Goal: Task Accomplishment & Management: Complete application form

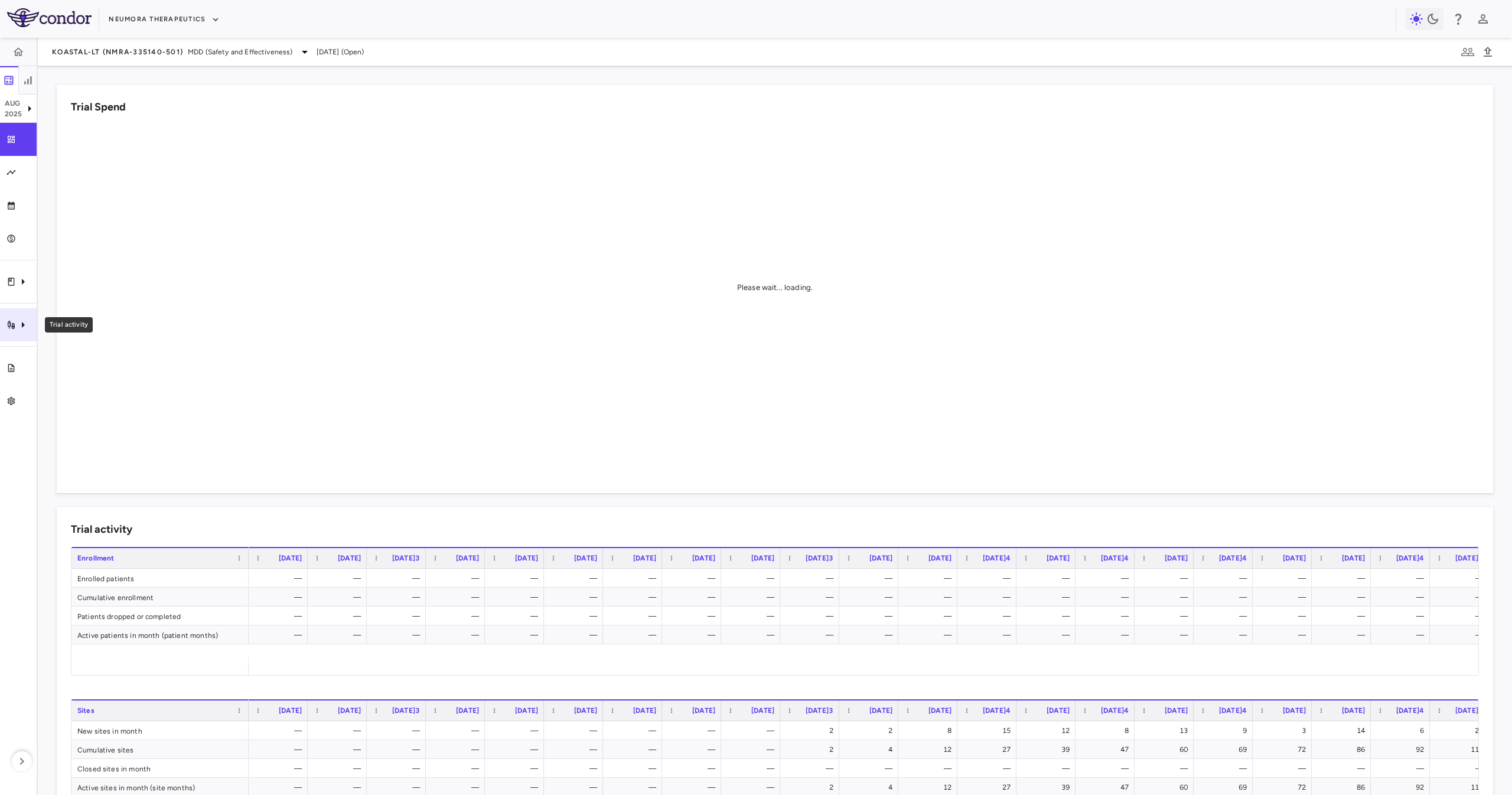
click at [28, 325] on icon "Trial activity" at bounding box center [23, 324] width 14 height 14
click at [97, 364] on span "Site & lab cost matrix" at bounding box center [132, 361] width 144 height 11
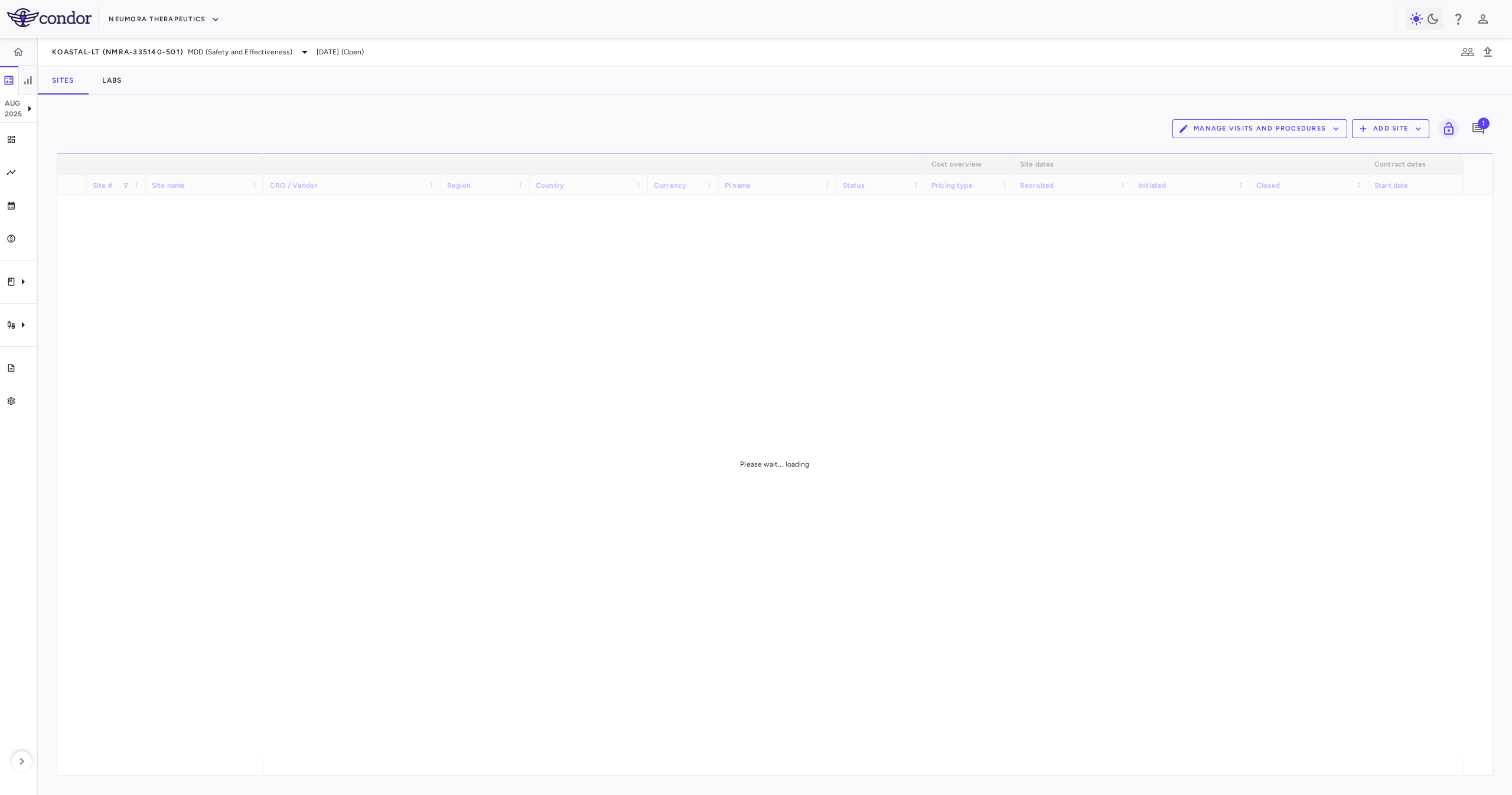
click at [507, 101] on div "Manage Visits and Procedures Add Site 1 Drag here to set row groups Drag here t…" at bounding box center [775, 445] width 1474 height 700
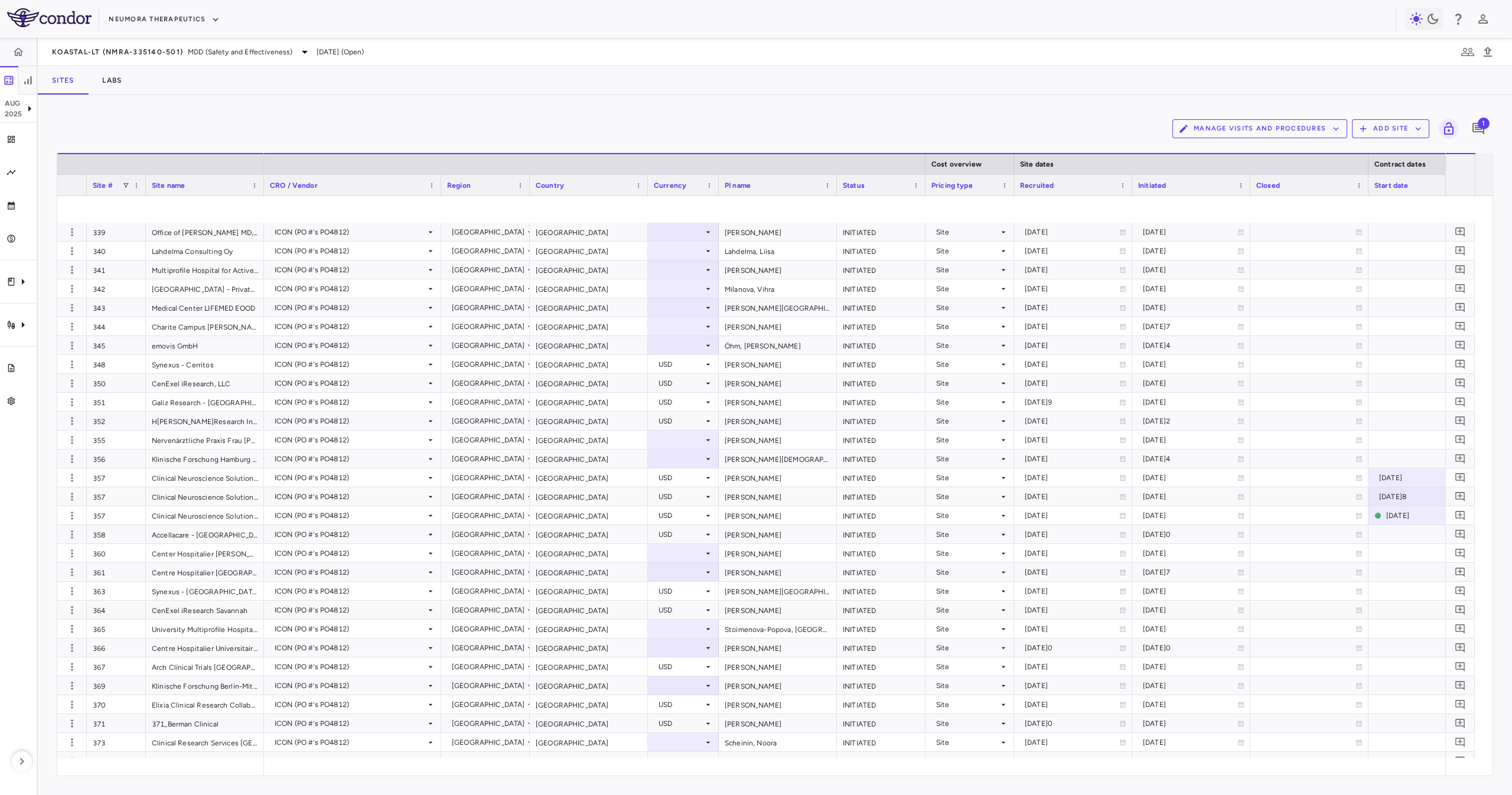
scroll to position [3576, 0]
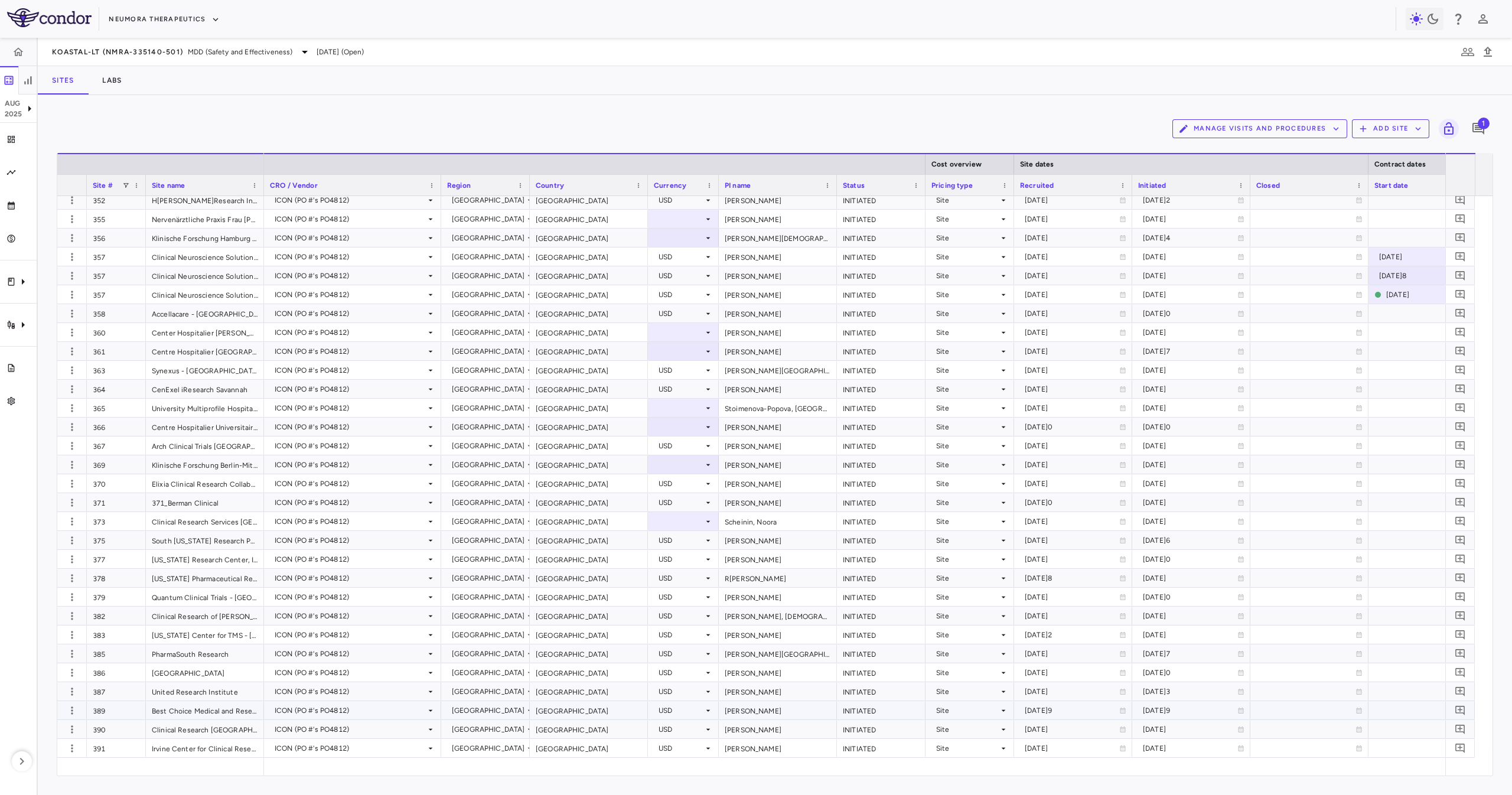
click at [100, 397] on div "389" at bounding box center [116, 709] width 59 height 18
click at [117, 397] on div "390" at bounding box center [116, 729] width 59 height 18
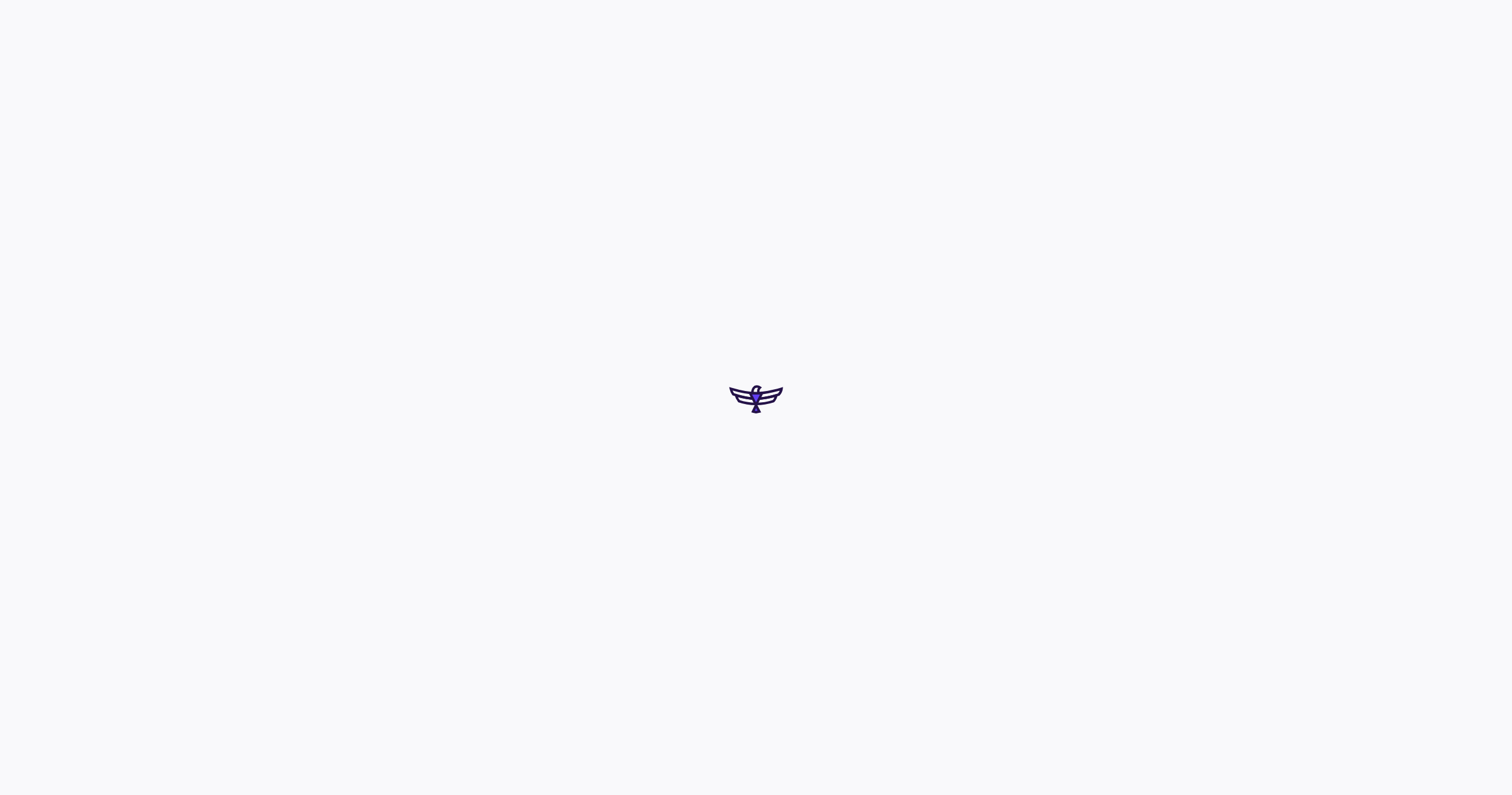
click at [928, 678] on div at bounding box center [756, 398] width 1512 height 795
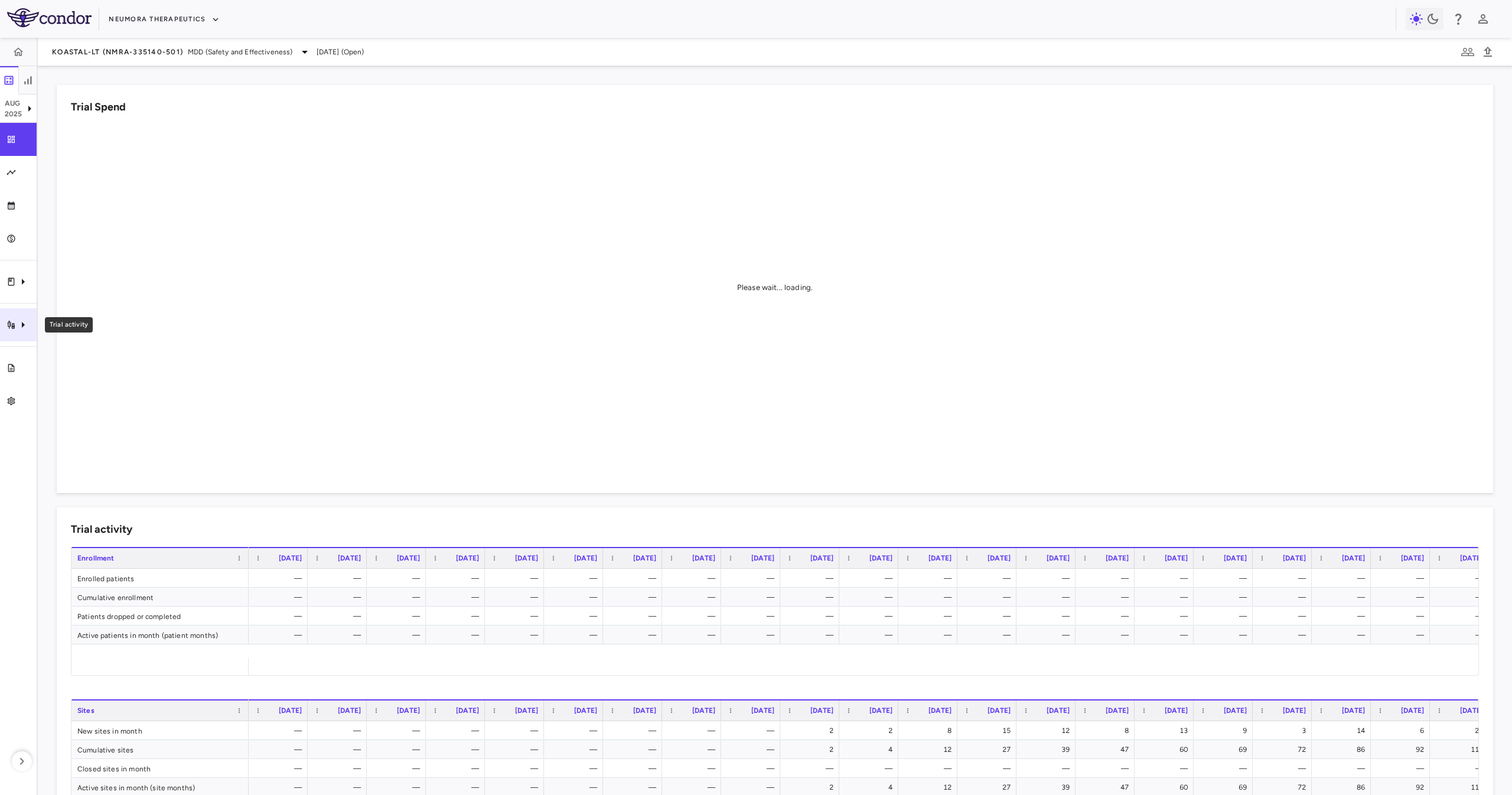
click at [16, 317] on div "Trial activity" at bounding box center [18, 324] width 37 height 33
drag, startPoint x: 132, startPoint y: 360, endPoint x: 132, endPoint y: 352, distance: 8.0
click at [133, 360] on span "Site & lab cost matrix" at bounding box center [132, 361] width 144 height 11
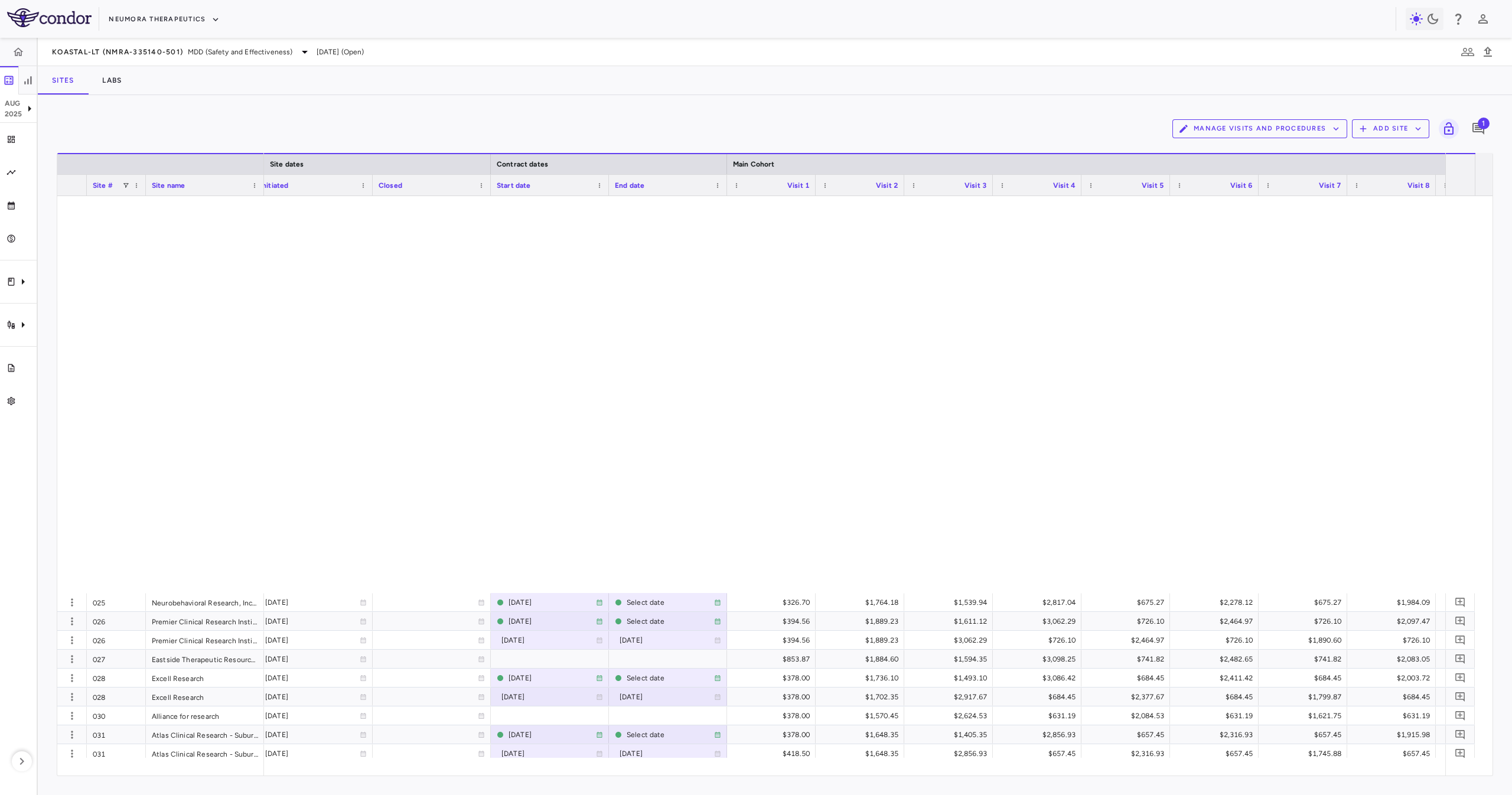
scroll to position [1063, 0]
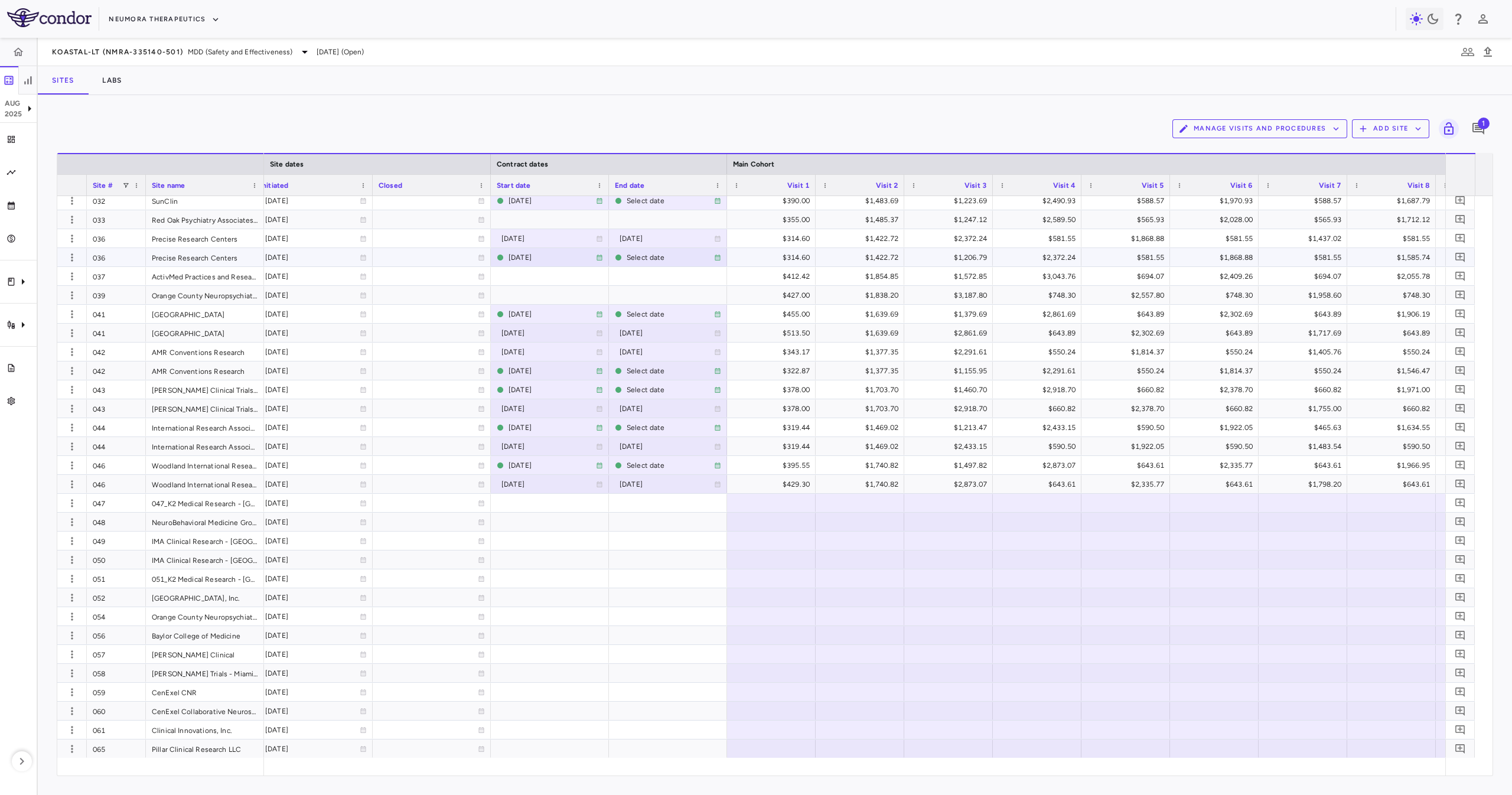
click at [114, 265] on div "036" at bounding box center [116, 257] width 59 height 18
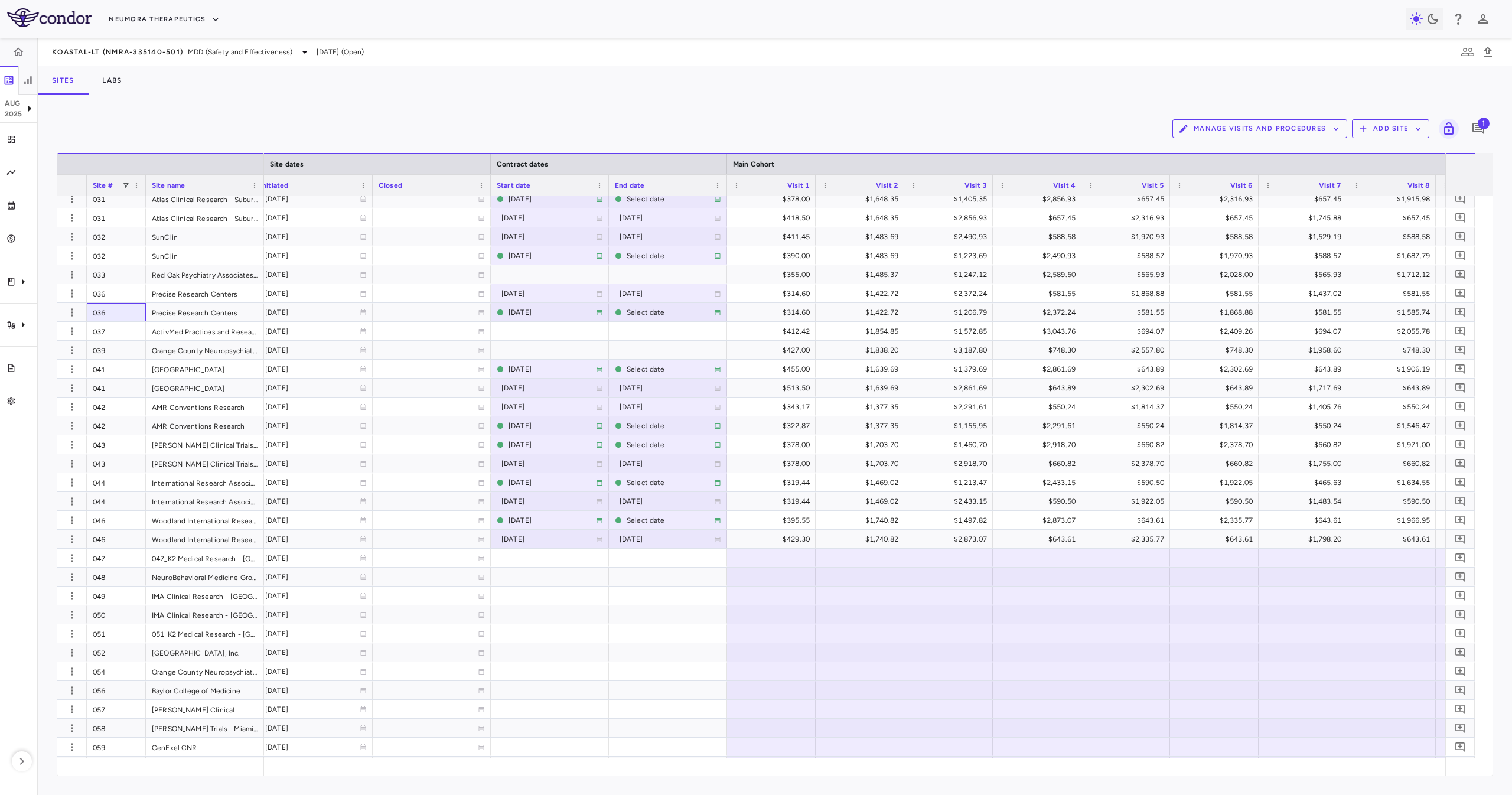
scroll to position [826, 0]
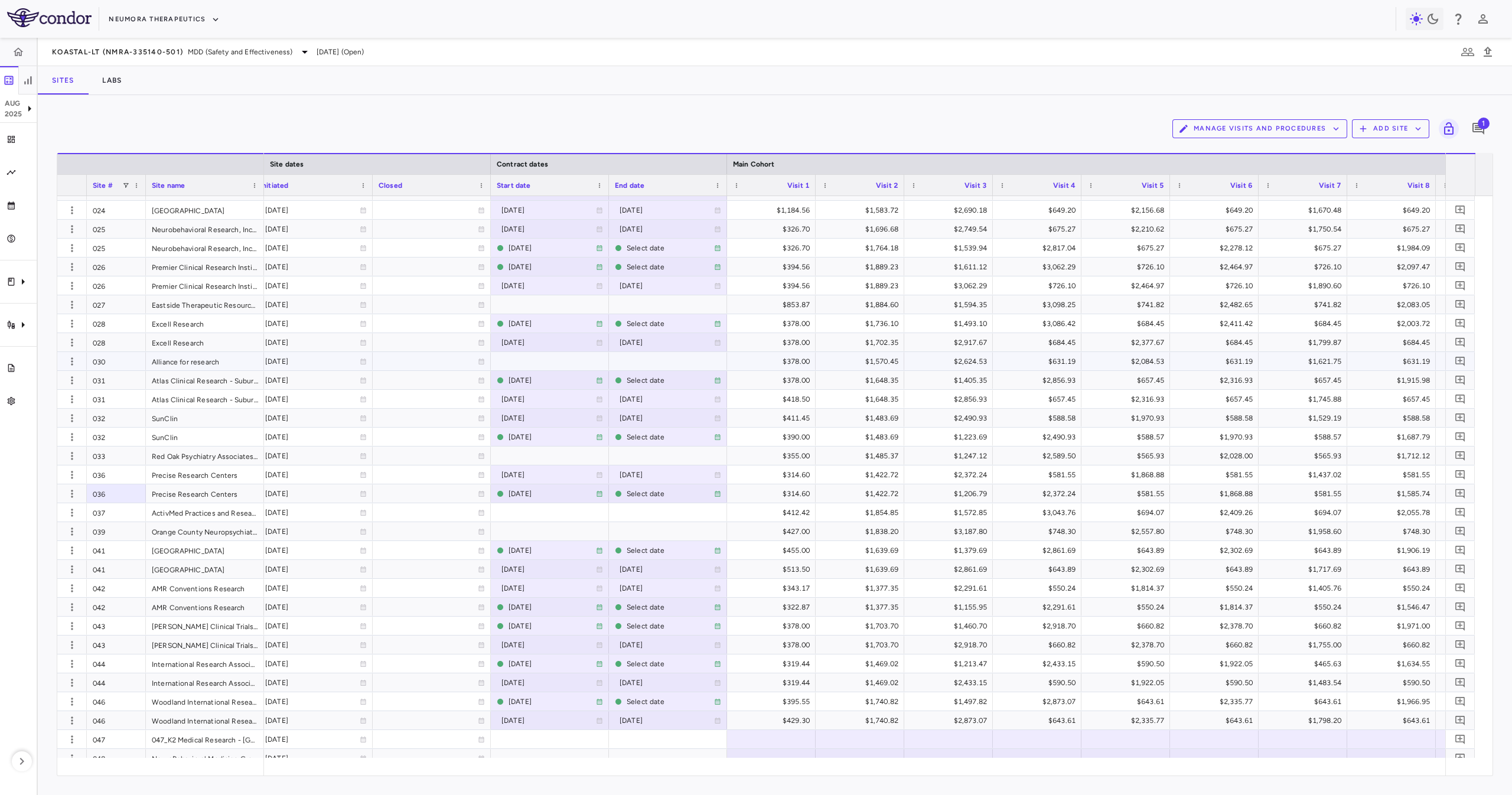
click at [110, 355] on div "030" at bounding box center [116, 361] width 59 height 18
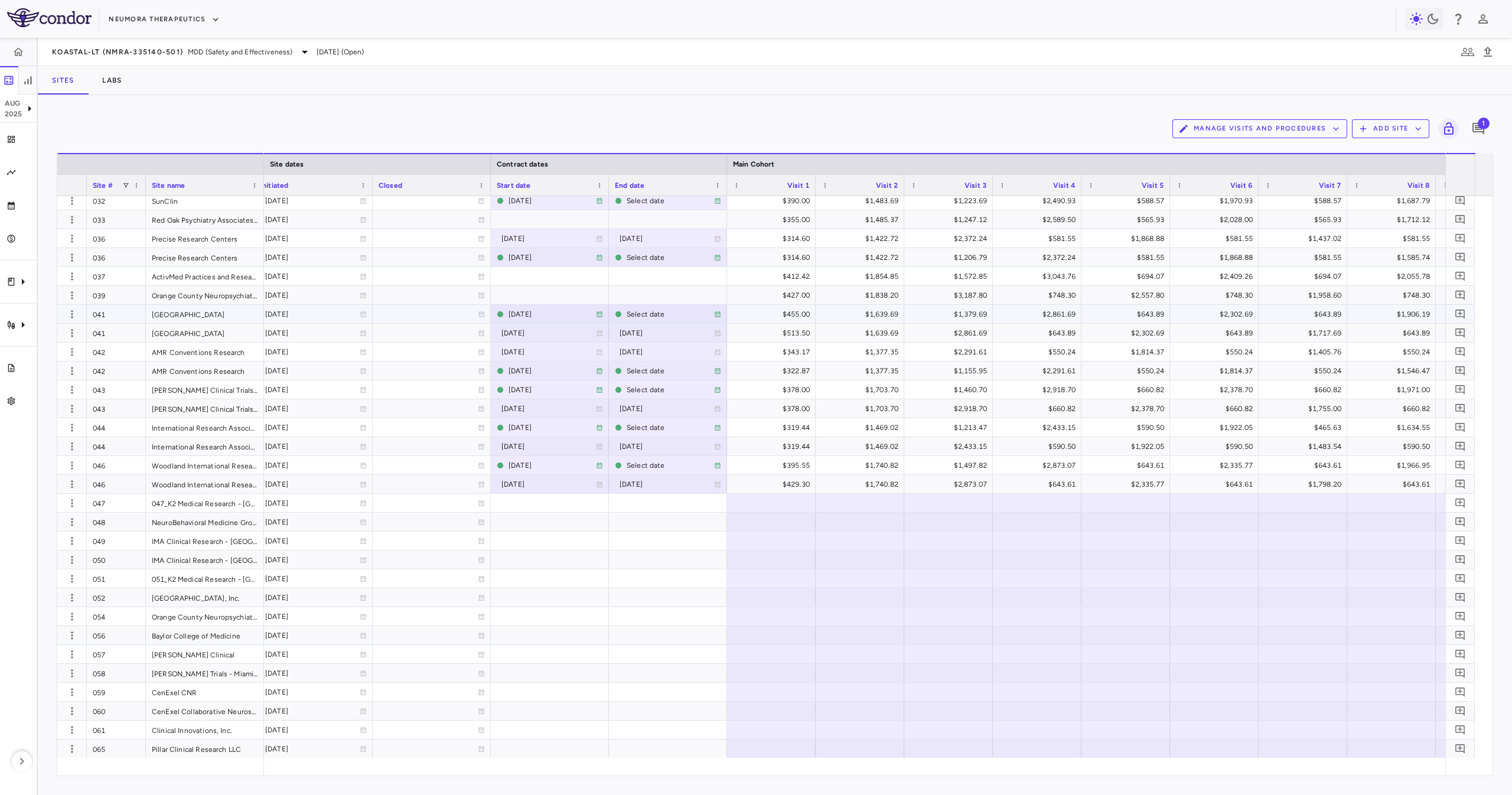
scroll to position [945, 0]
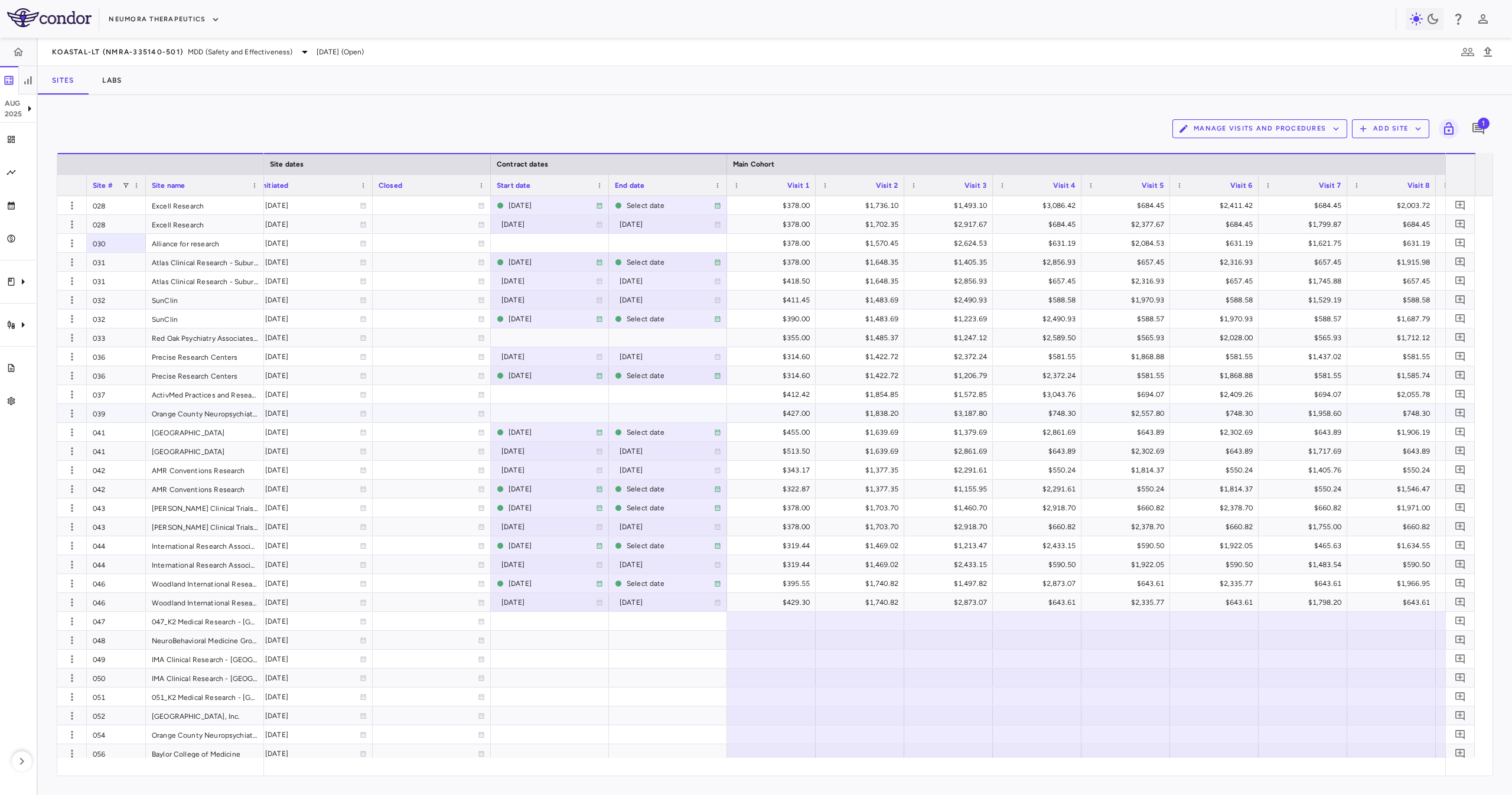
click at [114, 418] on div "039" at bounding box center [116, 413] width 59 height 18
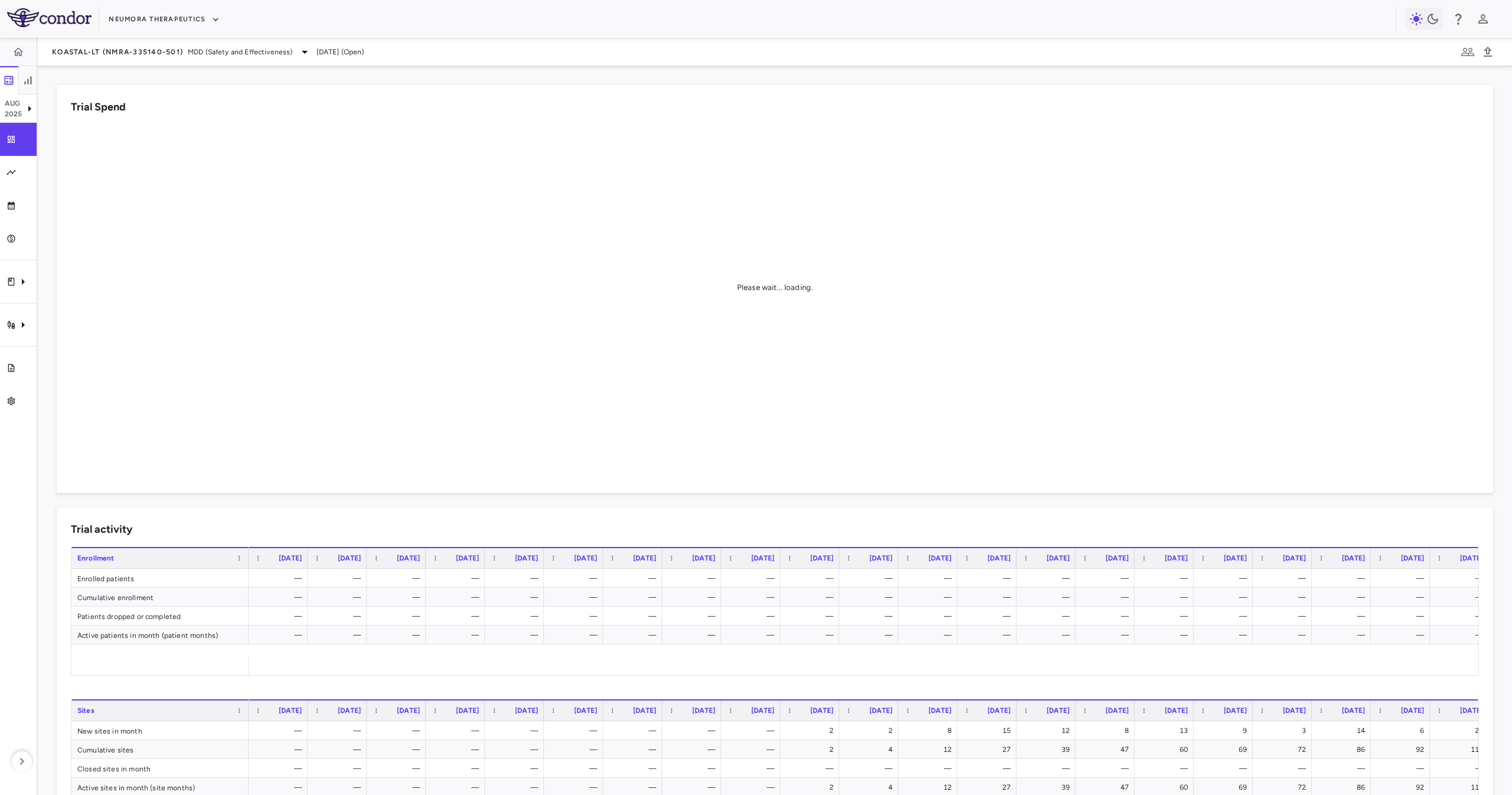
click at [10, 308] on aside "Aug 2025 Trial dashboard Analytics Financial close Journal entry Clinical expen…" at bounding box center [18, 416] width 38 height 757
click at [6, 322] on div "Trial activity" at bounding box center [18, 324] width 37 height 33
click at [136, 356] on span "Site & lab cost matrix" at bounding box center [132, 361] width 144 height 11
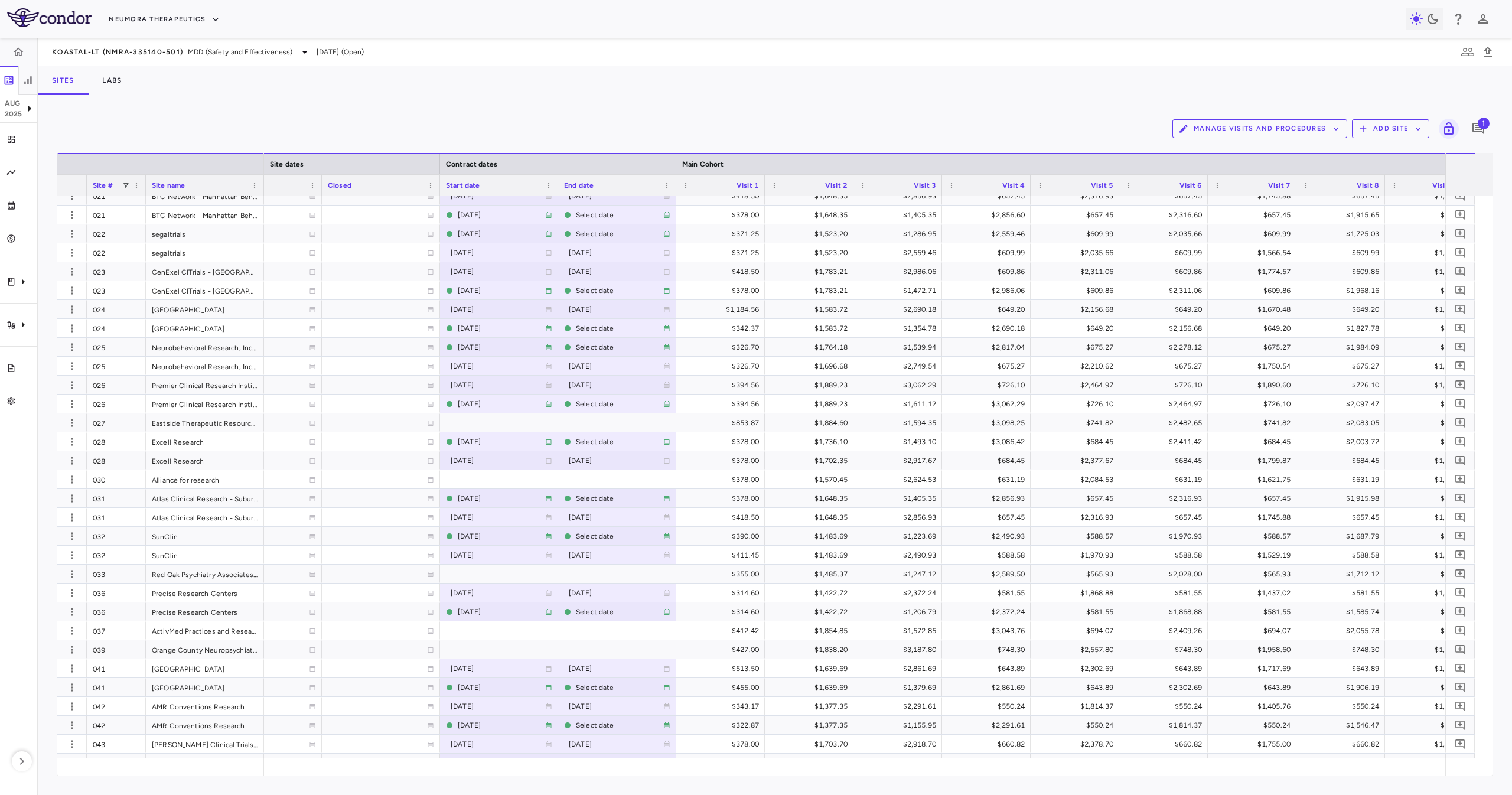
scroll to position [826, 0]
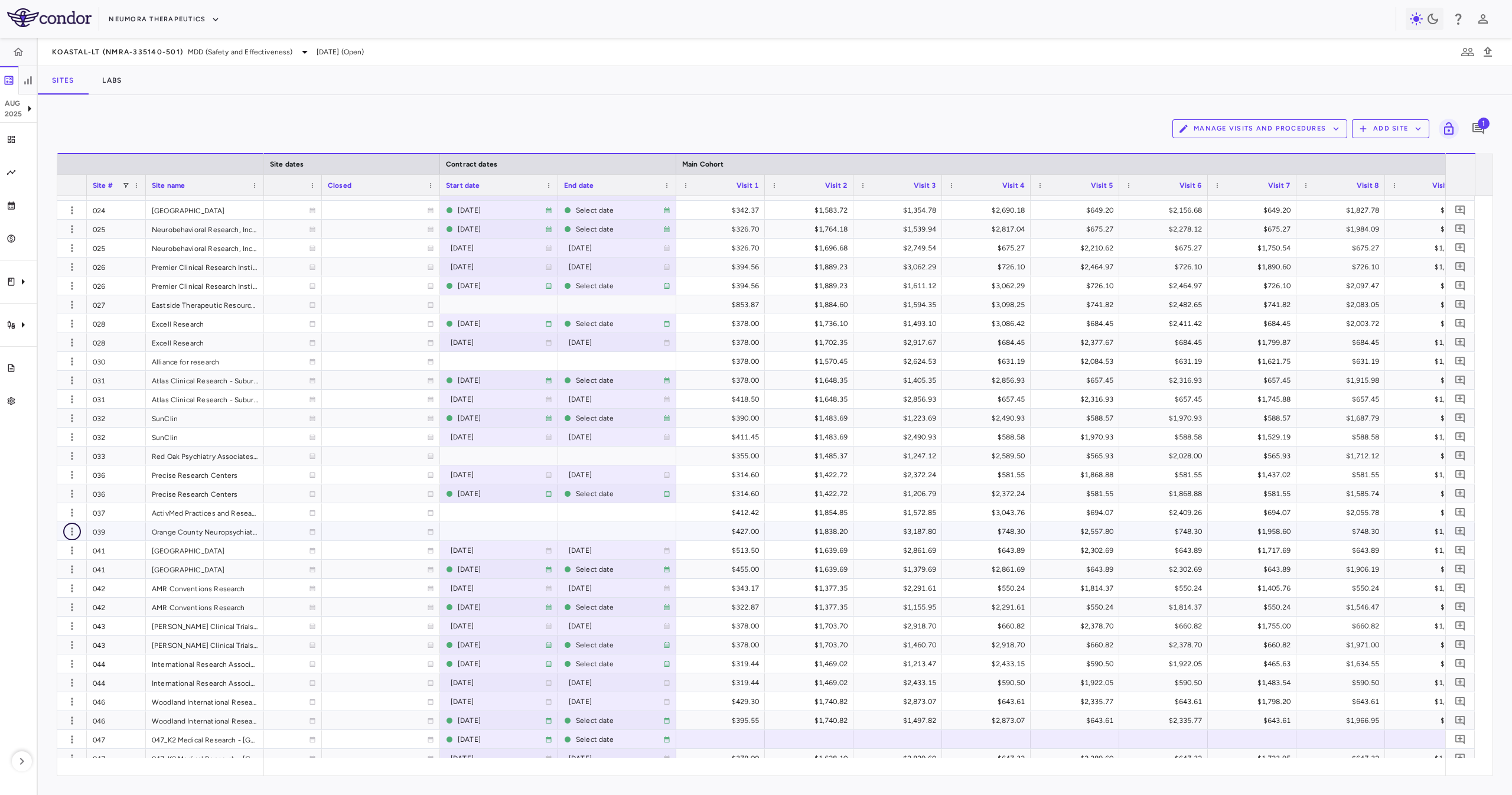
click at [75, 534] on icon "button" at bounding box center [72, 531] width 12 height 12
click at [73, 558] on div "Add new site version" at bounding box center [55, 556] width 110 height 21
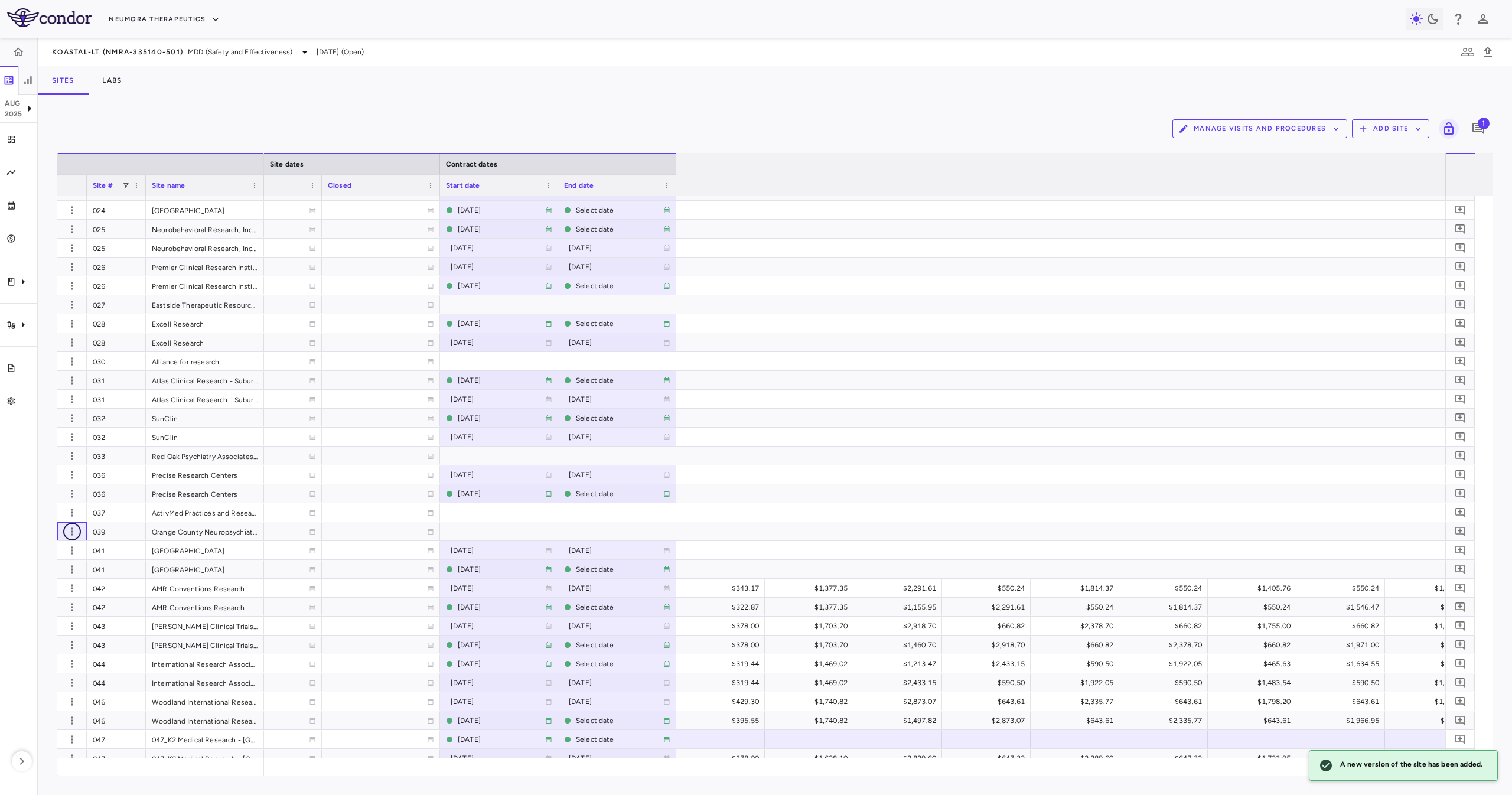
scroll to position [0, 0]
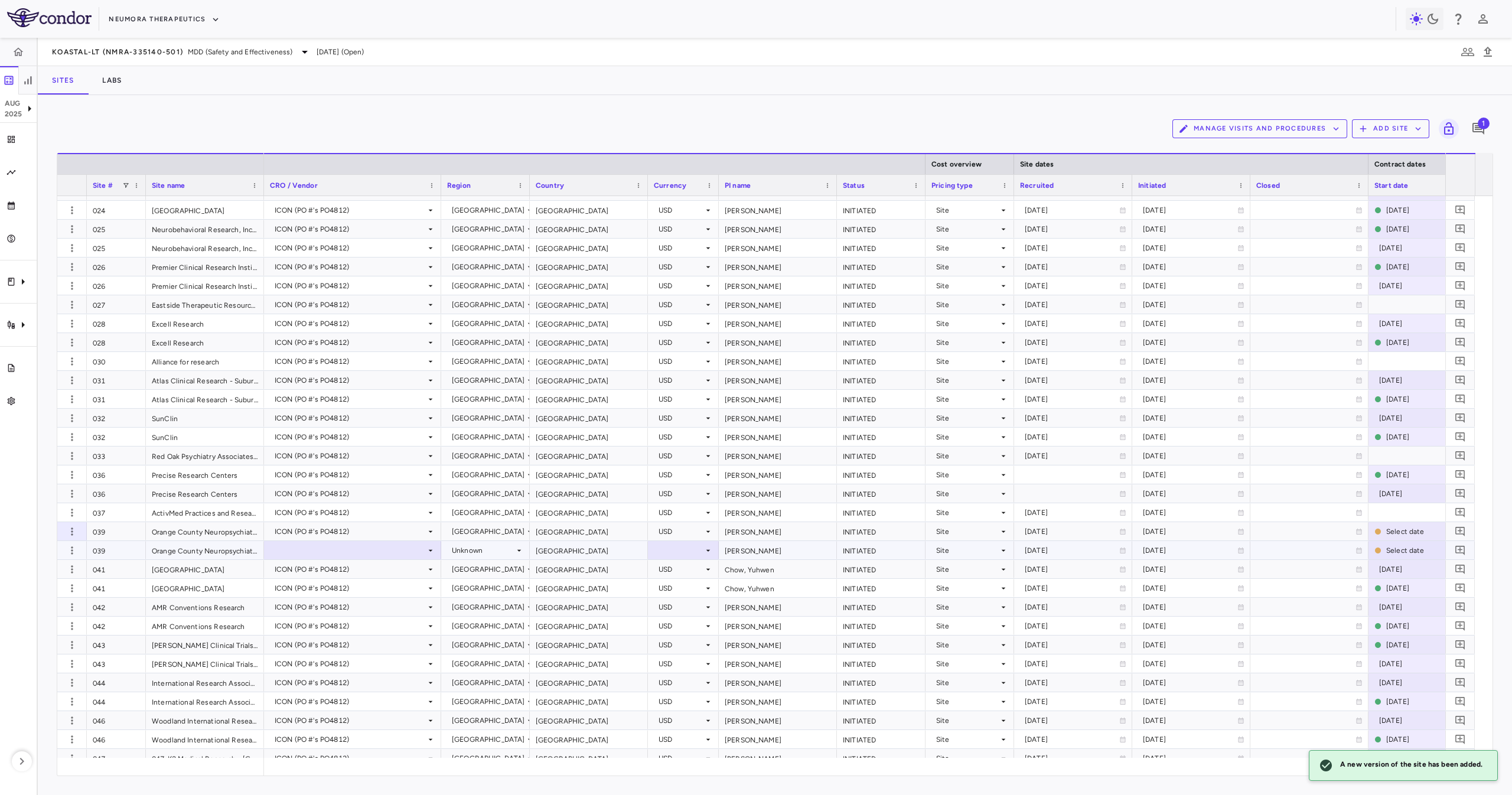
click at [317, 555] on div at bounding box center [353, 549] width 166 height 17
click at [563, 556] on div "[GEOGRAPHIC_DATA]" at bounding box center [589, 550] width 118 height 18
click at [495, 546] on div "Unknown" at bounding box center [483, 551] width 62 height 19
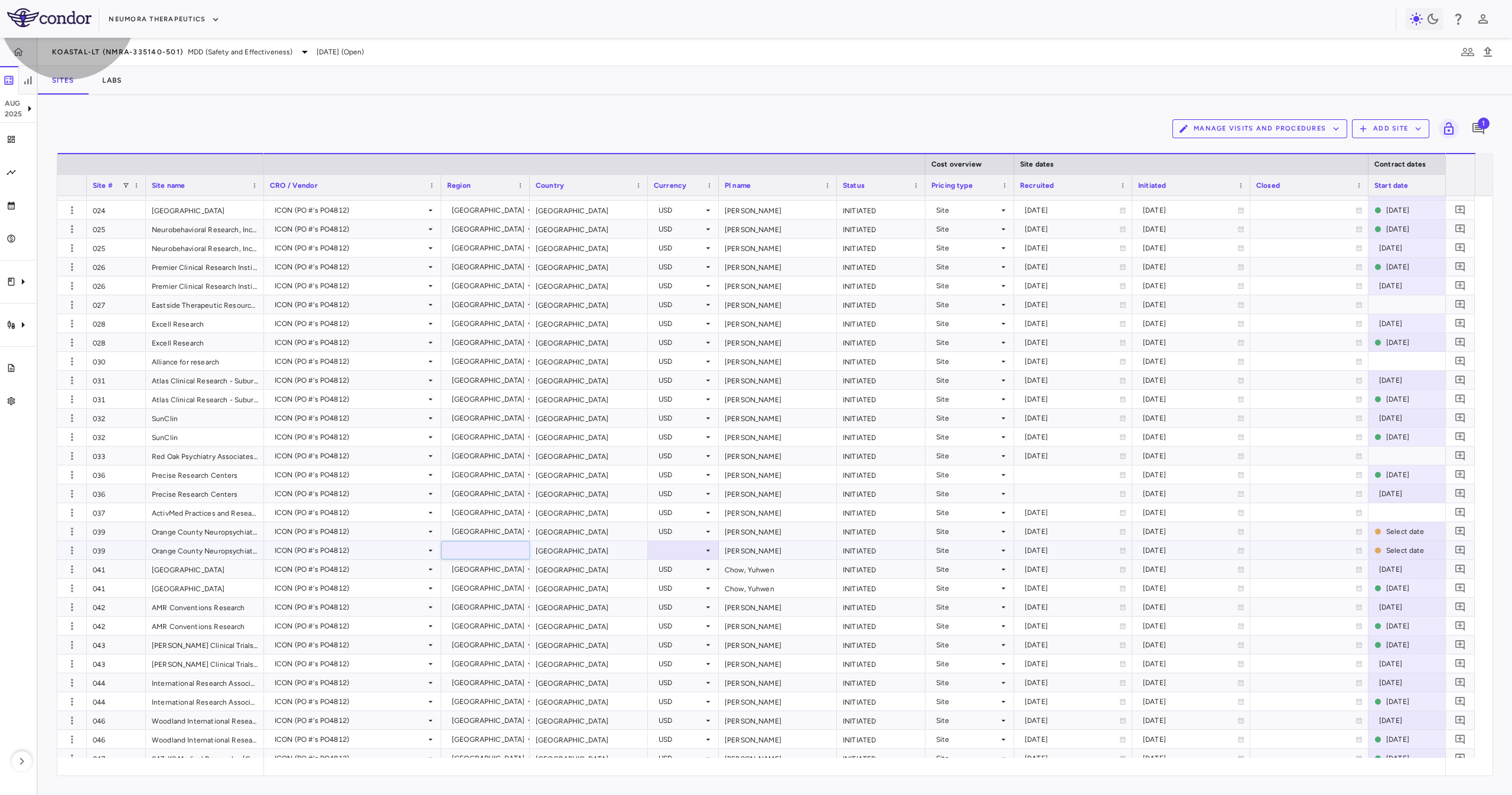
click at [566, 545] on div "[GEOGRAPHIC_DATA]" at bounding box center [589, 550] width 118 height 18
click at [674, 543] on div at bounding box center [683, 549] width 59 height 17
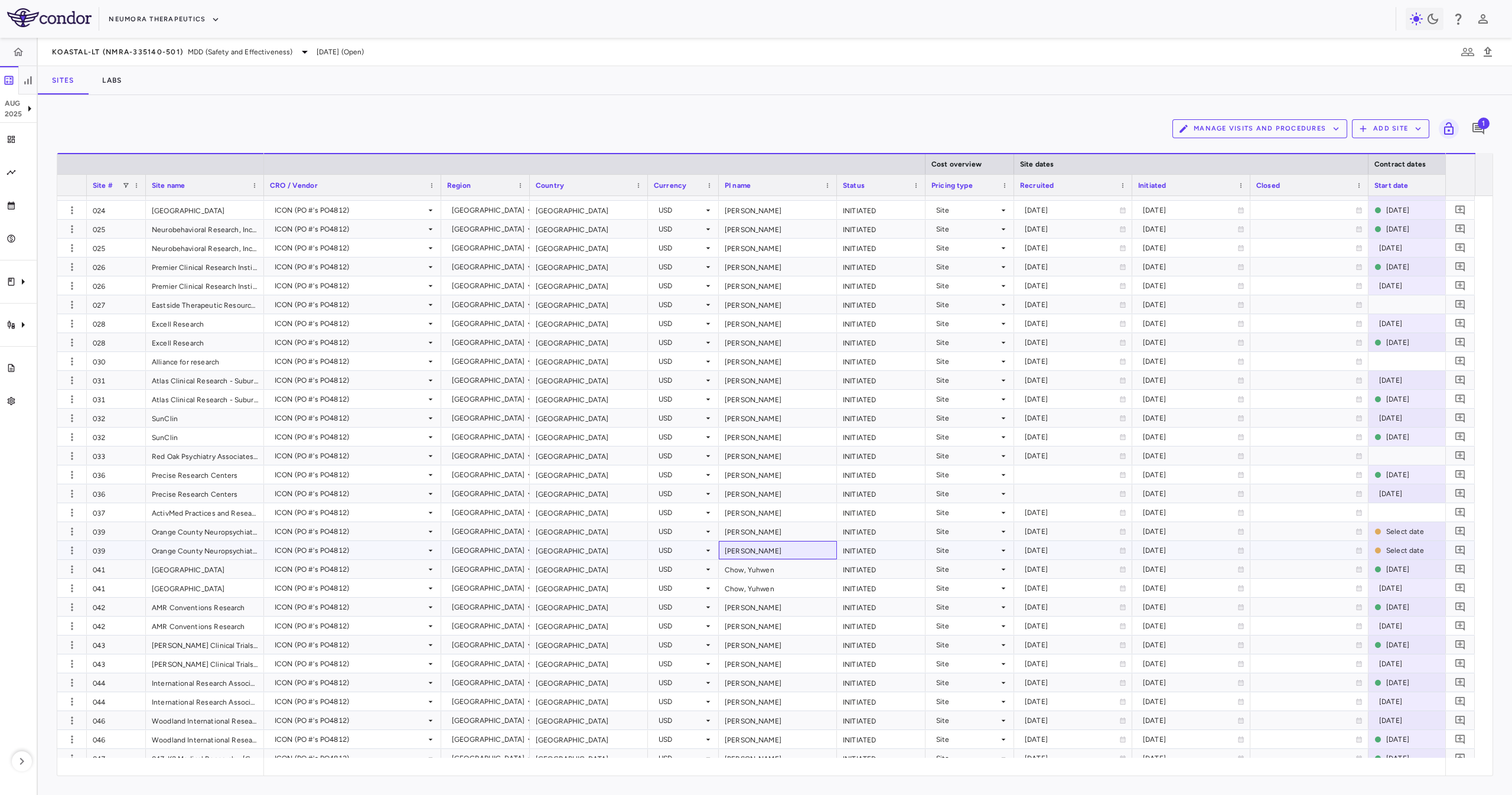
click at [776, 547] on div "Chueh, Daniel" at bounding box center [778, 550] width 118 height 18
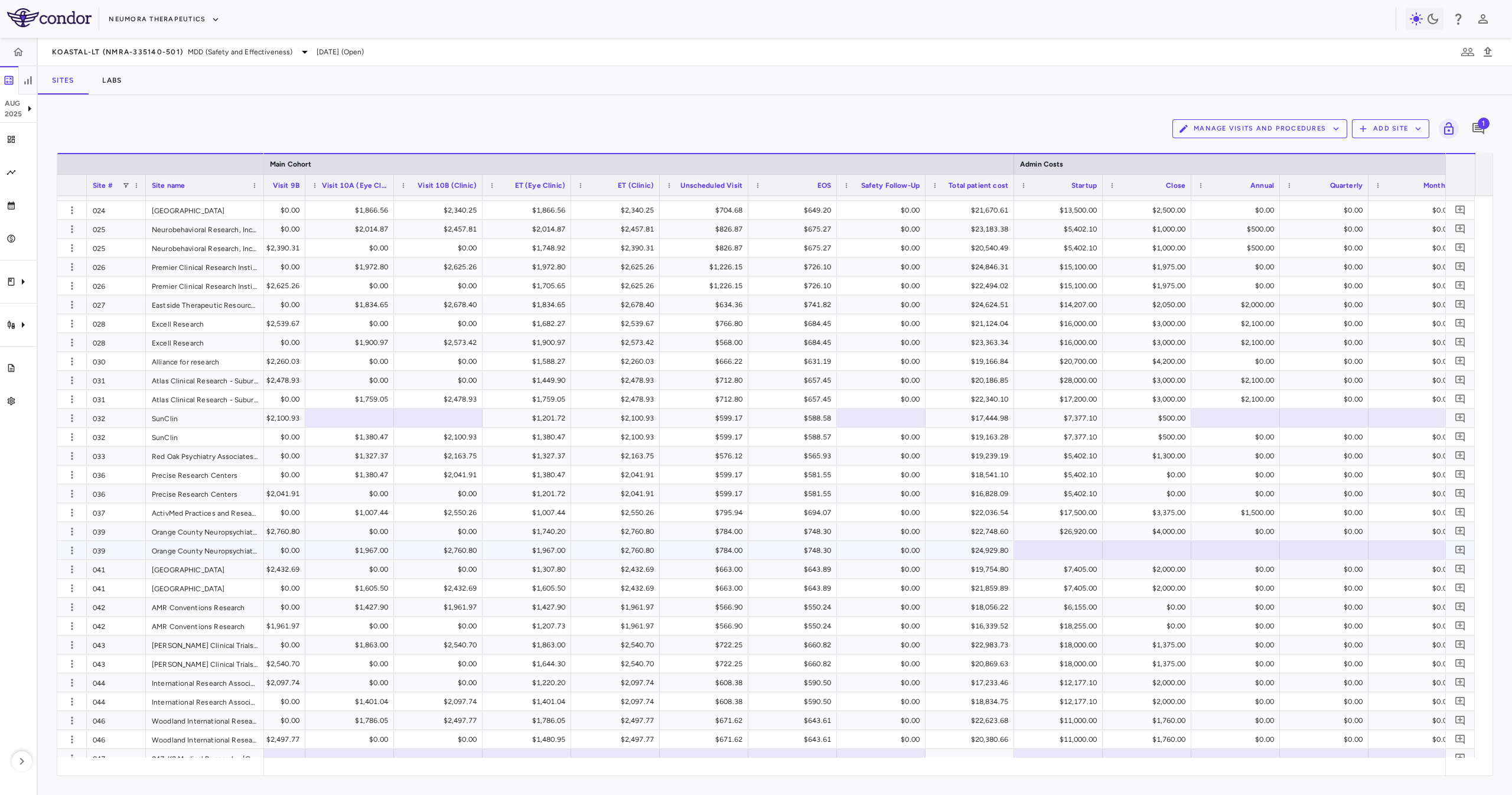
click at [971, 553] on div "$24,929.80" at bounding box center [972, 551] width 72 height 19
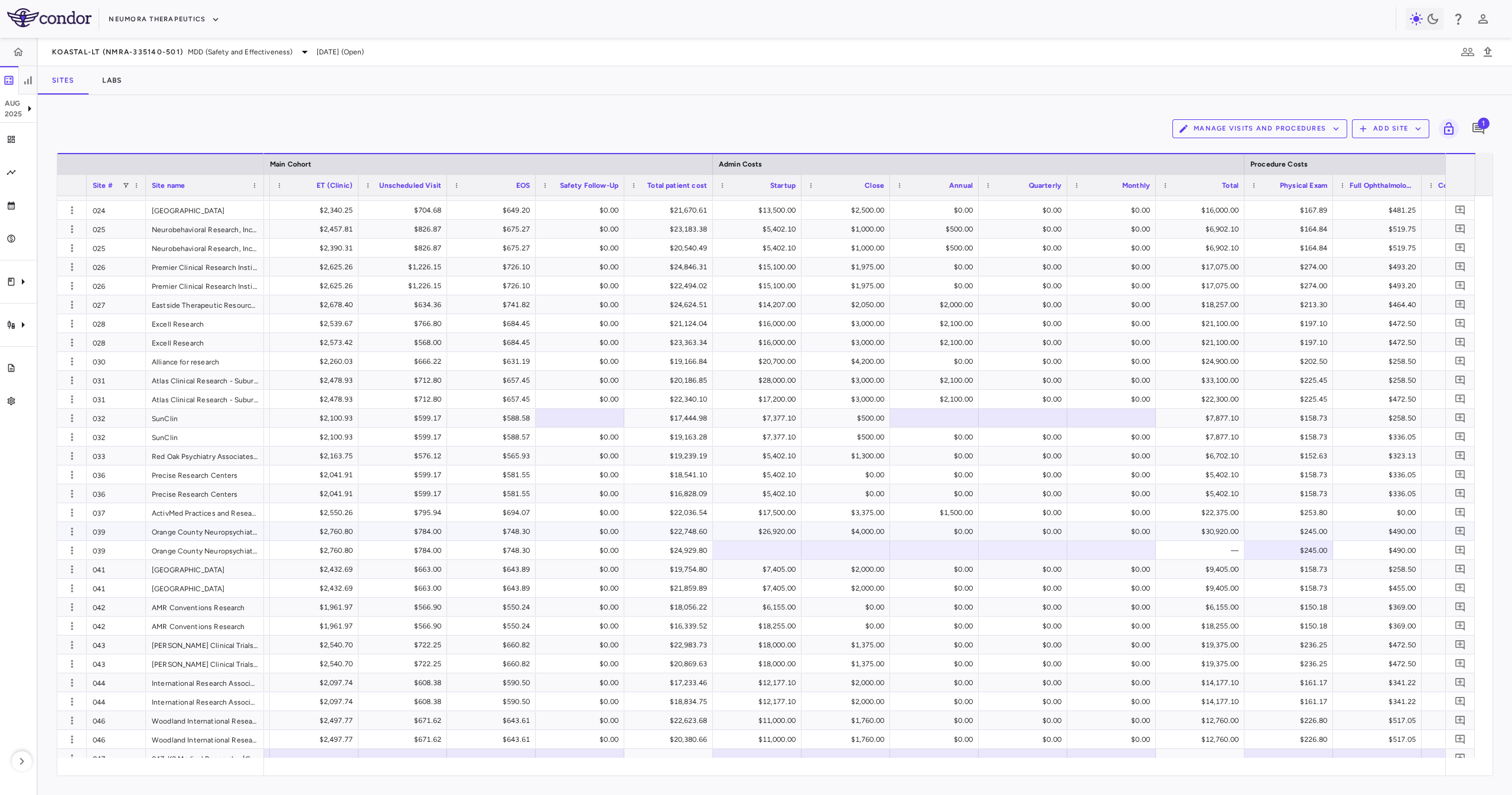
click at [696, 540] on div "$22,748.60" at bounding box center [668, 531] width 88 height 18
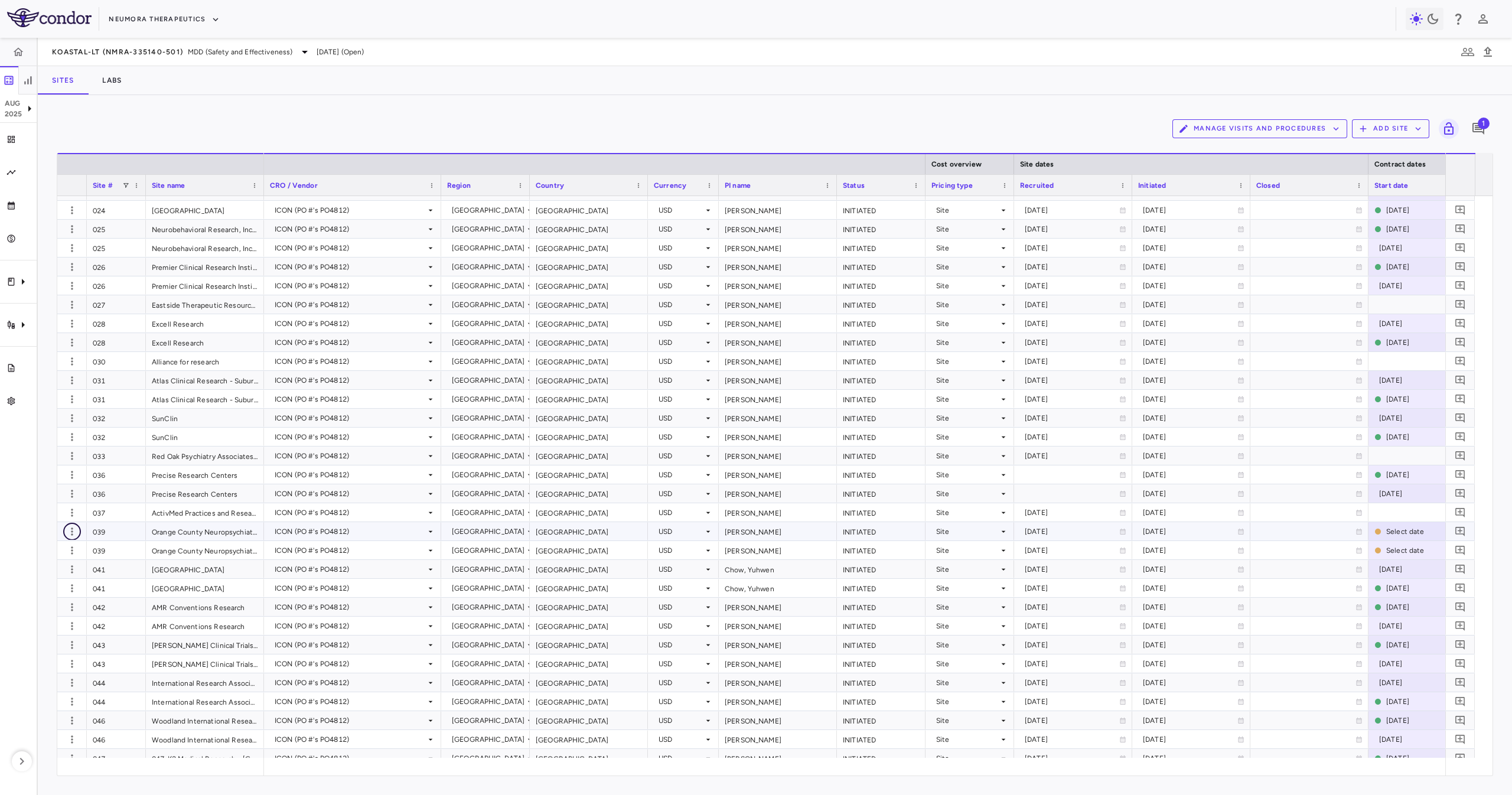
click at [75, 530] on icon "button" at bounding box center [72, 531] width 12 height 12
click at [78, 575] on div "Edit site" at bounding box center [55, 577] width 110 height 21
type input "***"
type input "**********"
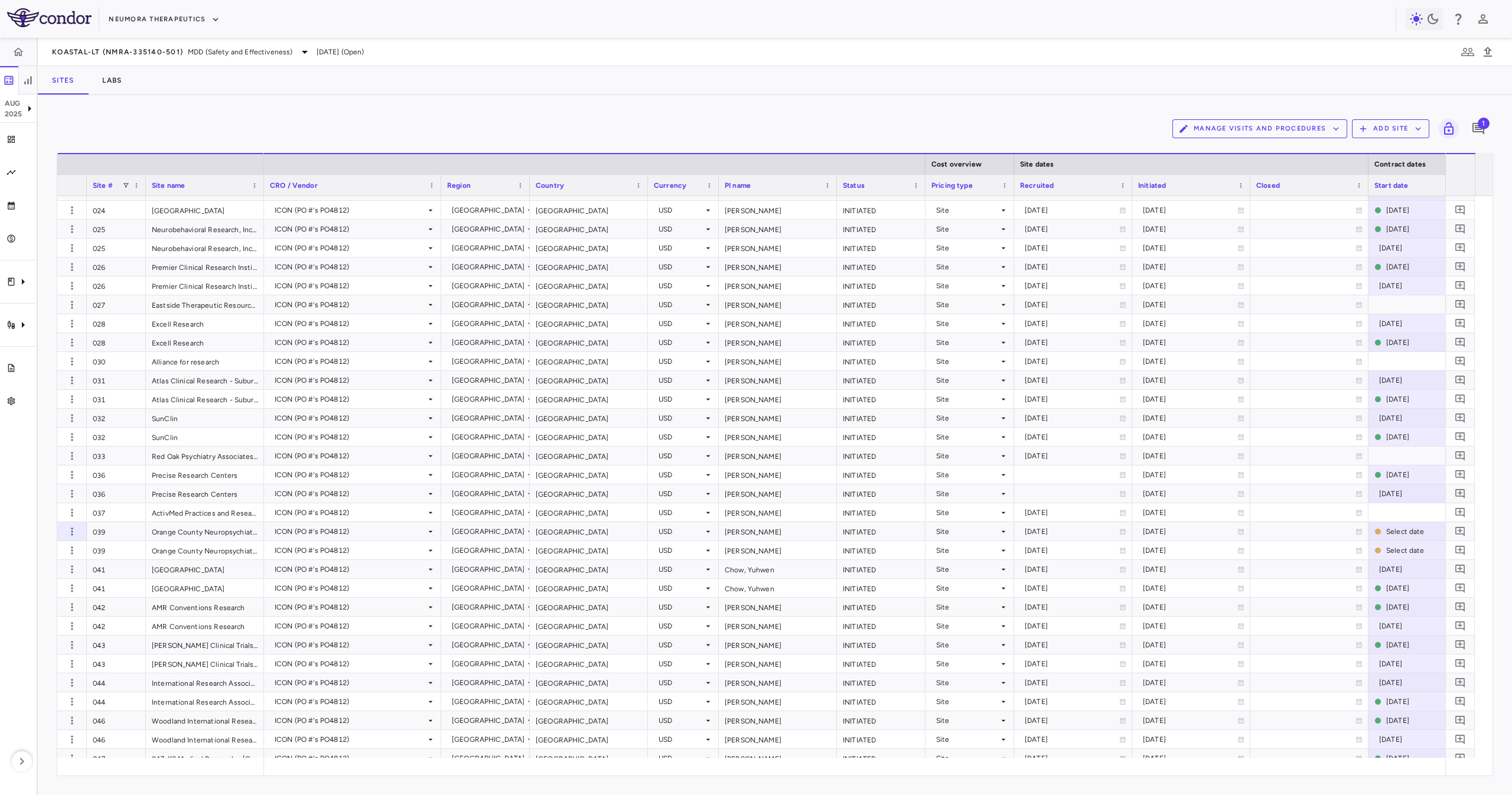
type input "**********"
click at [0, 0] on input "Select file" at bounding box center [0, 0] width 0 height 0
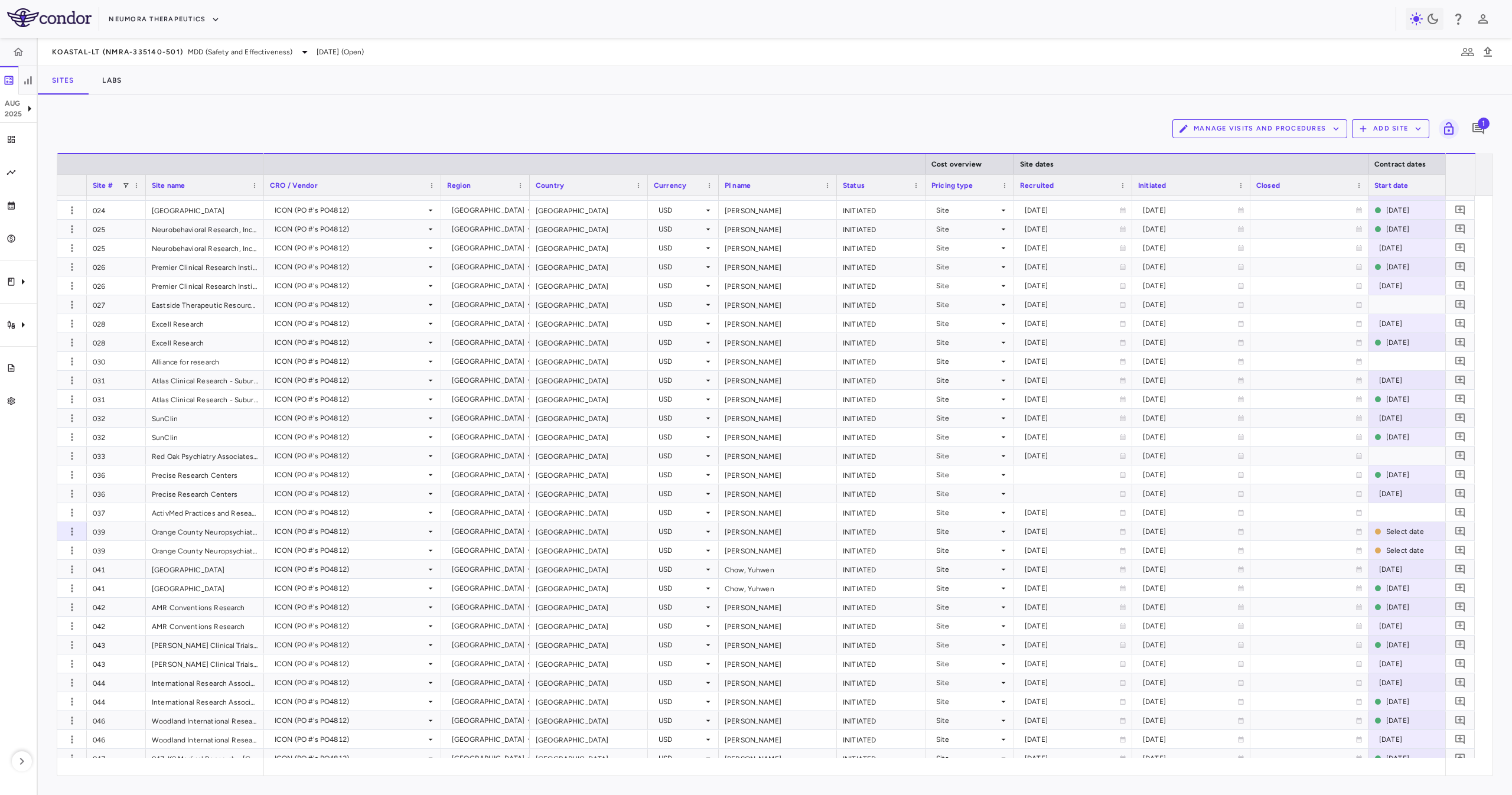
click at [0, 0] on input "Select file" at bounding box center [0, 0] width 0 height 0
drag, startPoint x: 799, startPoint y: 429, endPoint x: 800, endPoint y: 442, distance: 13.0
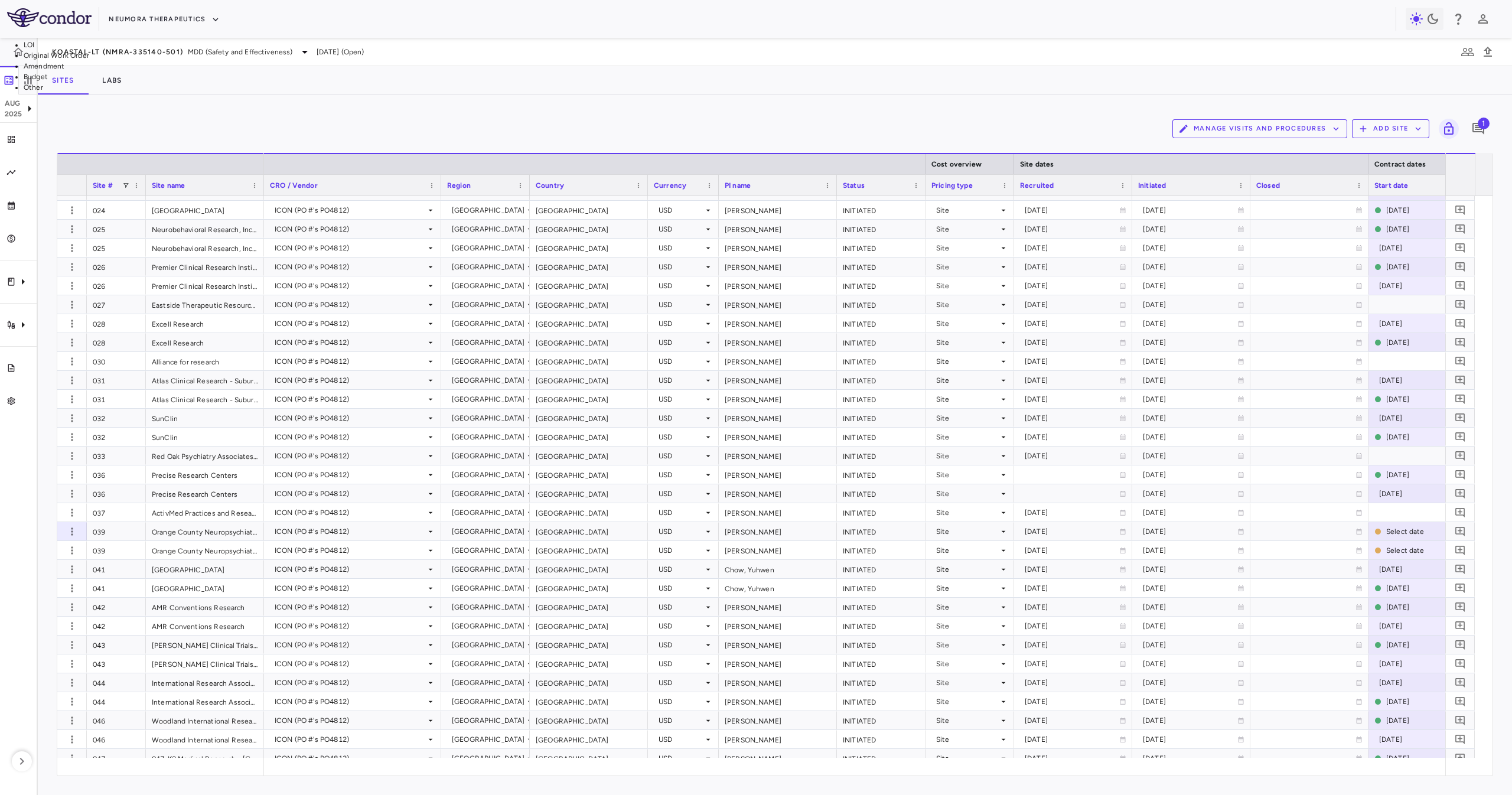
click at [270, 92] on li "Other" at bounding box center [147, 88] width 246 height 11
type input "*****"
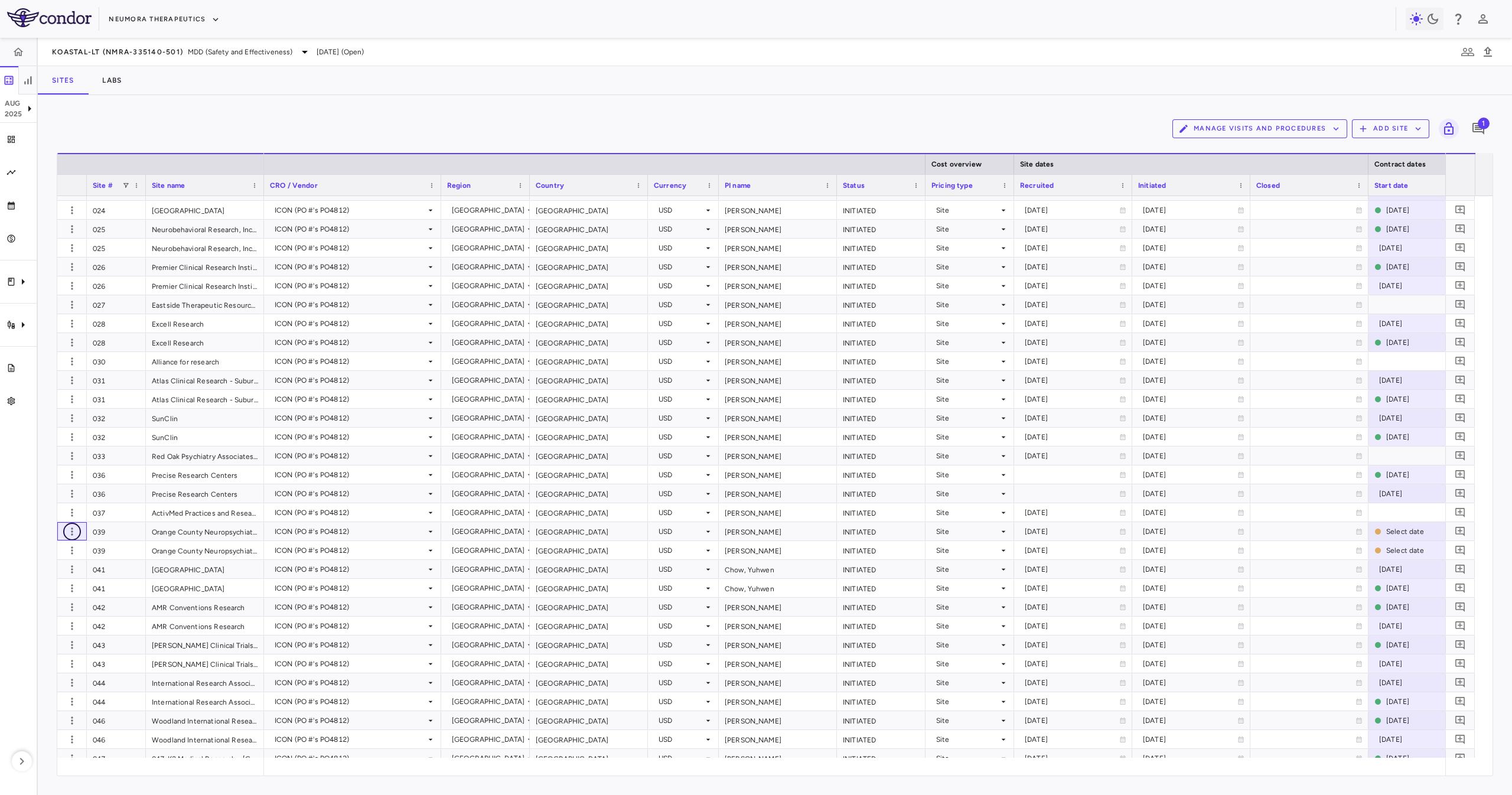
scroll to position [709, 0]
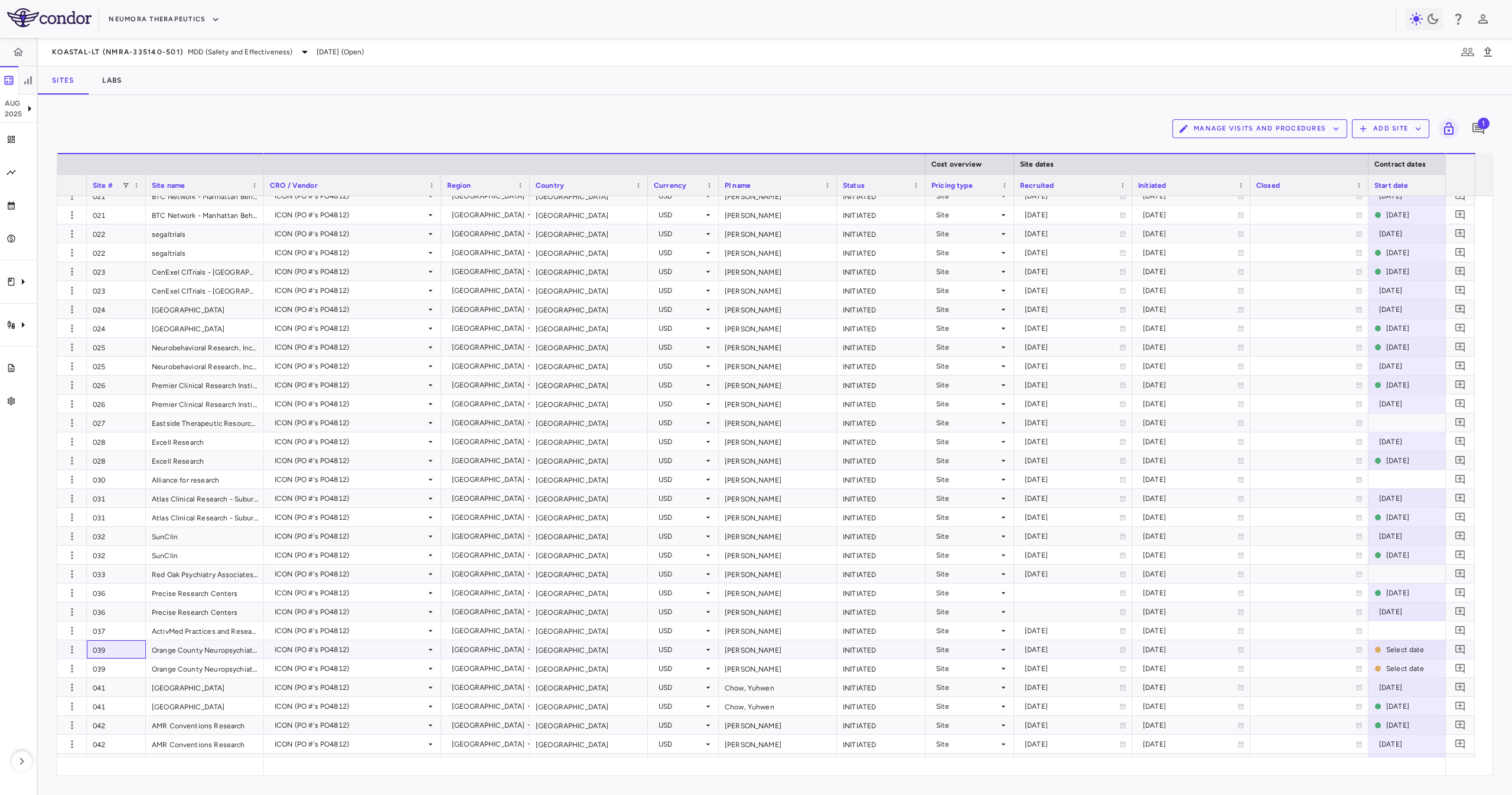
click at [114, 657] on div "039" at bounding box center [116, 649] width 59 height 18
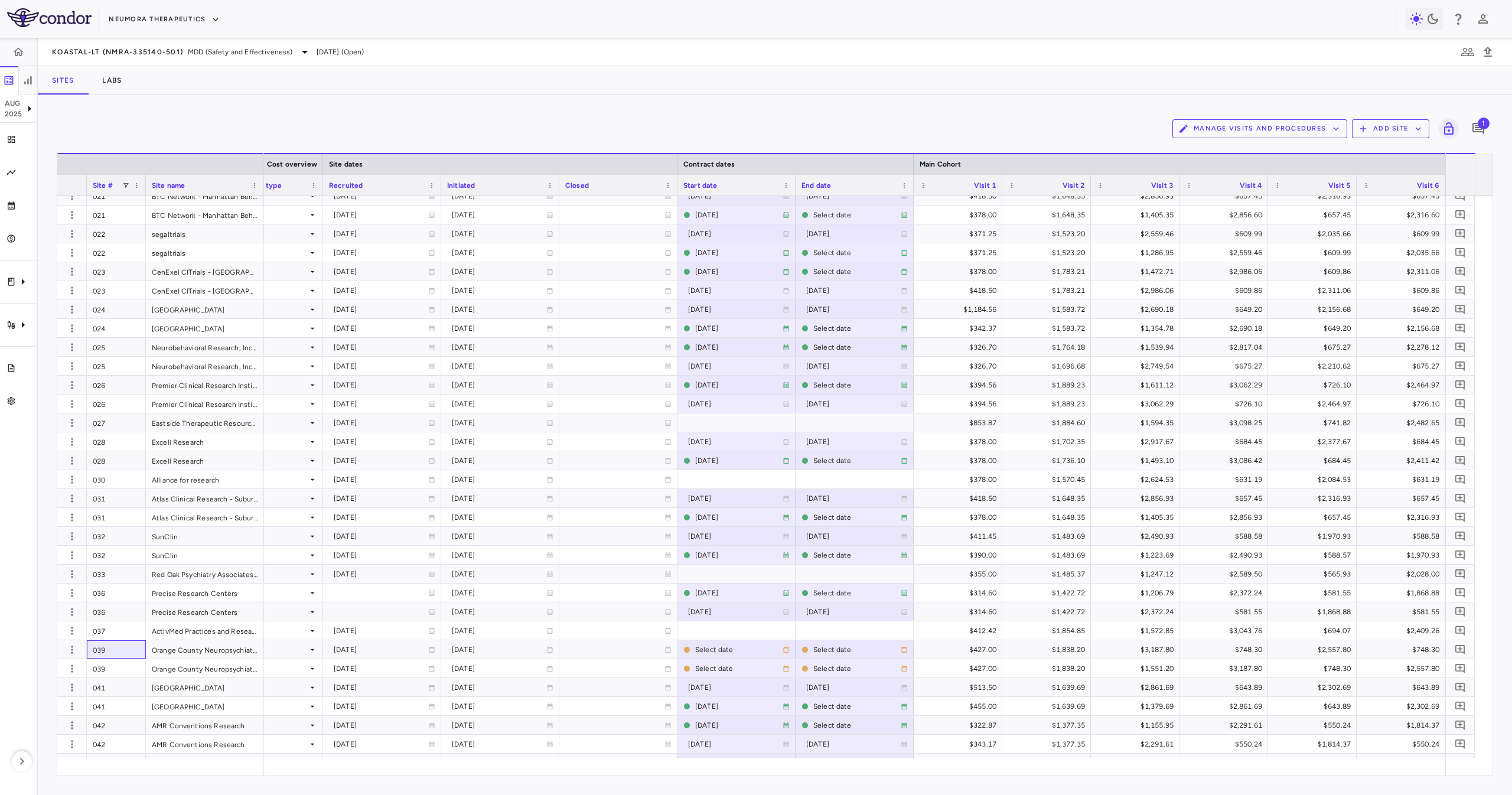
scroll to position [0, 744]
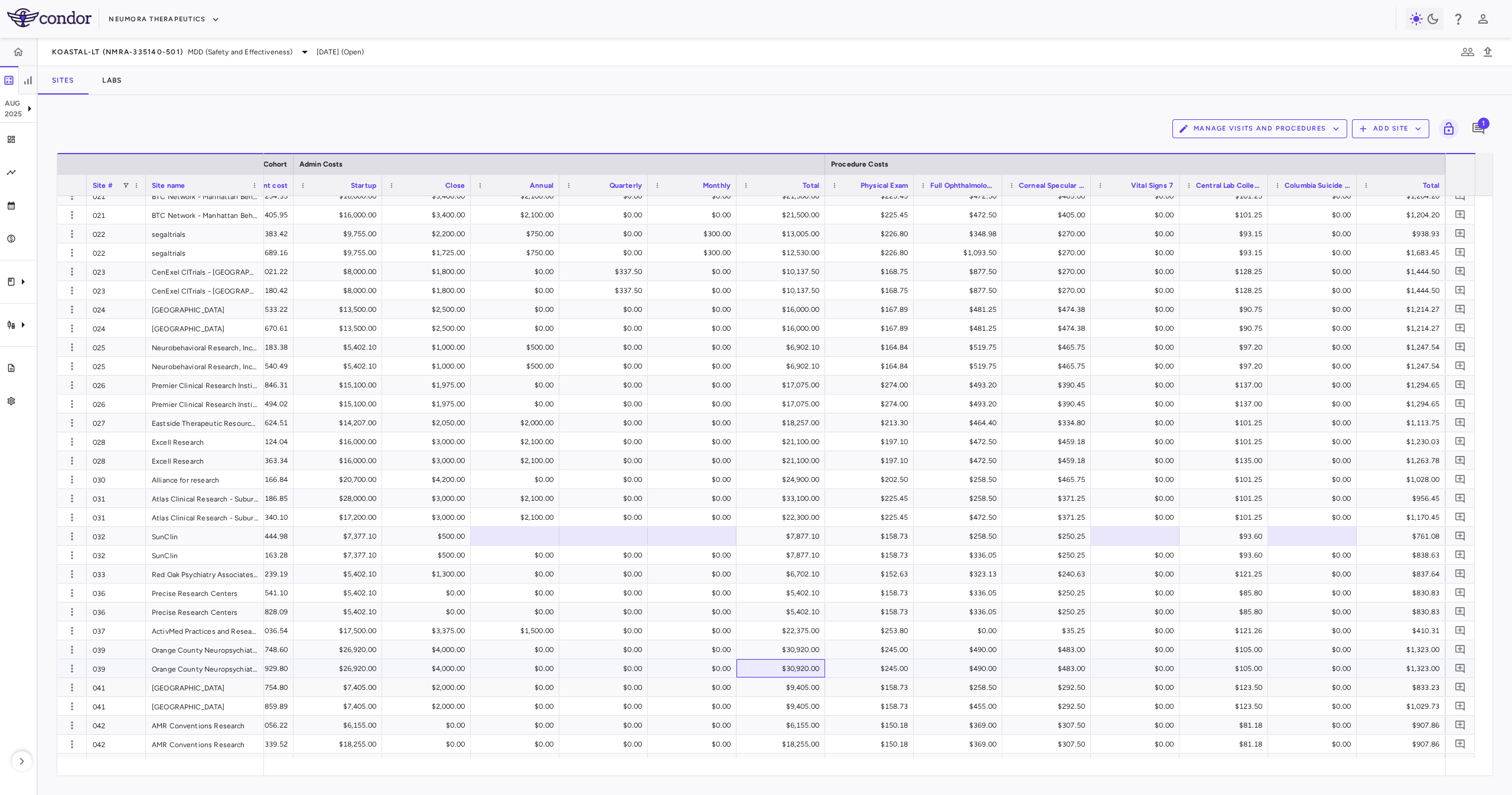
click at [812, 667] on div "$30,920.00" at bounding box center [783, 668] width 72 height 19
click at [802, 650] on div "$30,920.00" at bounding box center [783, 649] width 72 height 19
click at [767, 673] on div "$30,920.00" at bounding box center [783, 668] width 72 height 19
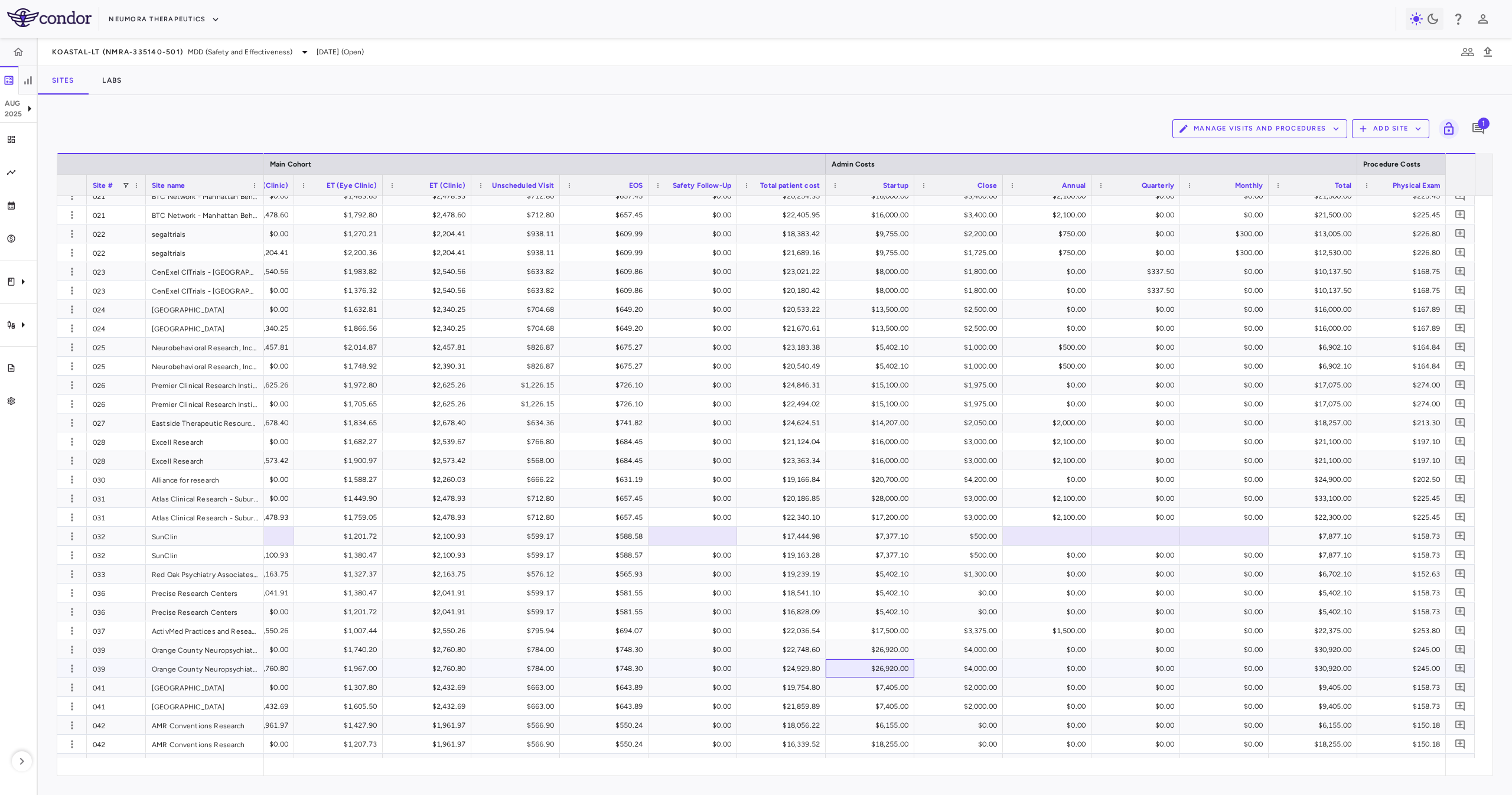
click at [884, 662] on div "$26,920.00" at bounding box center [872, 668] width 72 height 19
click at [882, 653] on div "$26,920.00" at bounding box center [872, 649] width 72 height 19
click at [962, 669] on div "$4,000.00" at bounding box center [960, 668] width 72 height 19
click at [799, 634] on div "$22,036.54" at bounding box center [784, 631] width 72 height 19
click at [802, 651] on div "$22,748.60" at bounding box center [784, 649] width 72 height 19
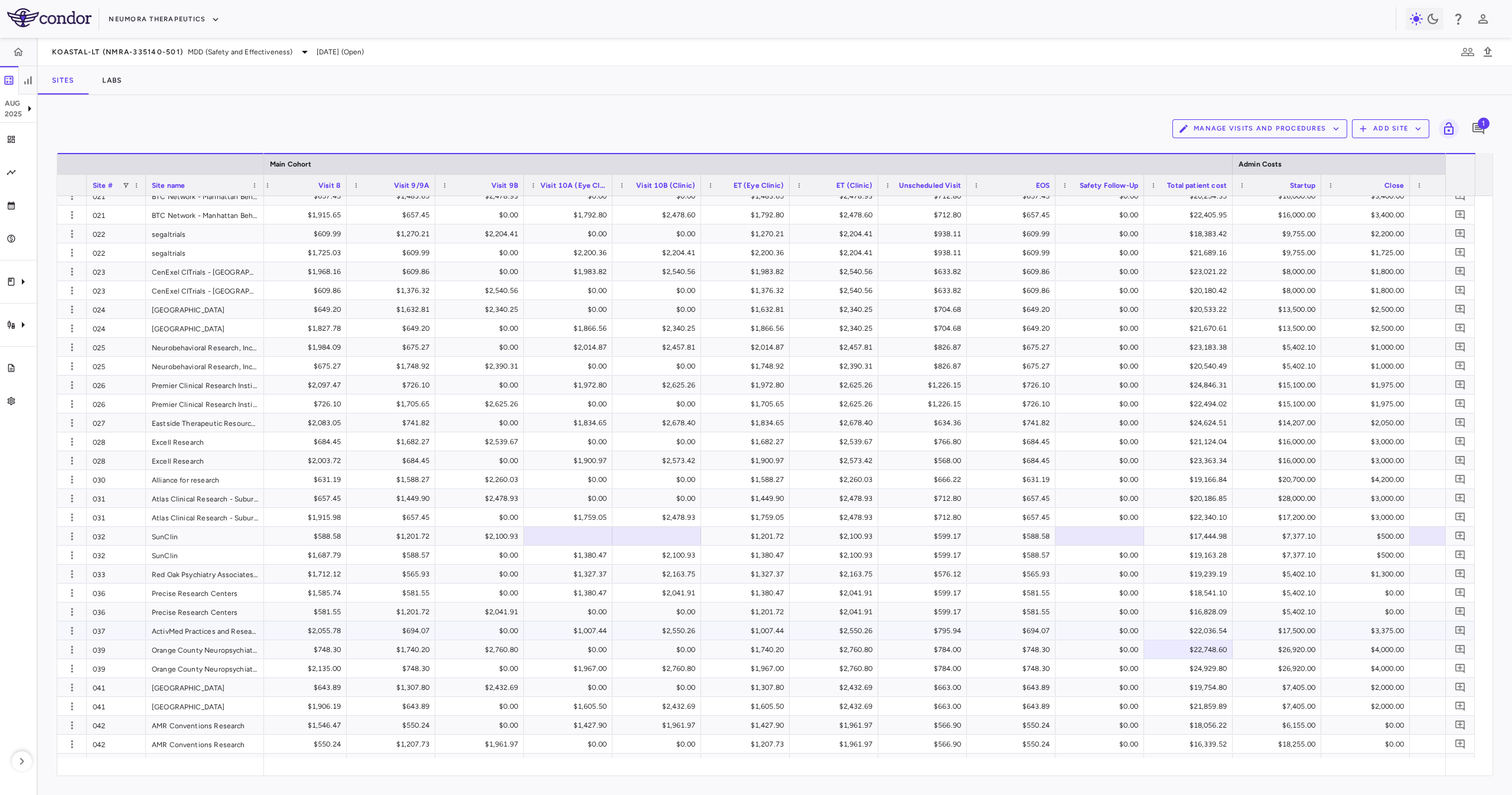
click at [1214, 639] on div "$22,036.54" at bounding box center [1188, 630] width 88 height 18
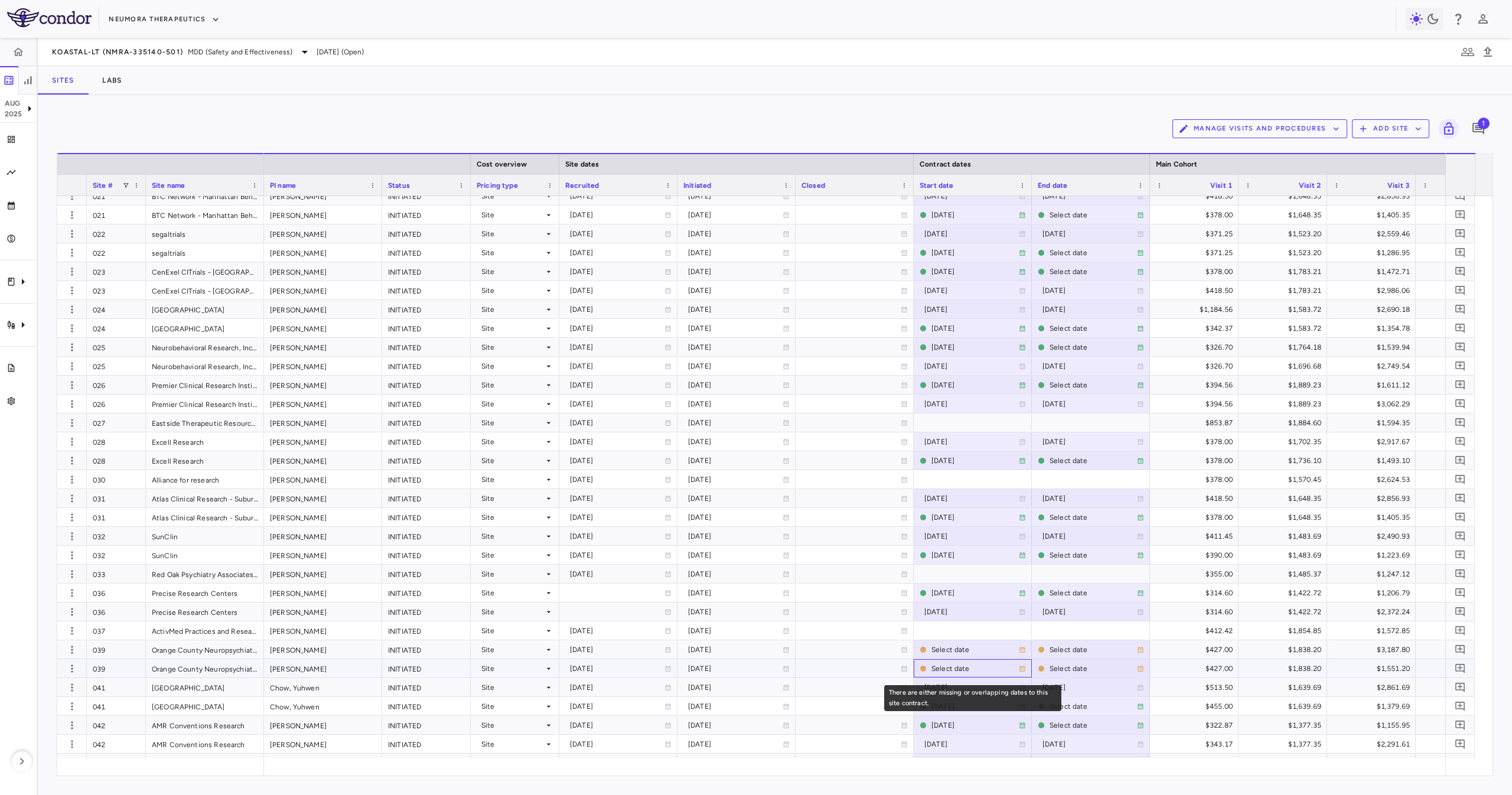
click at [933, 668] on div "Select date" at bounding box center [975, 668] width 88 height 19
click at [950, 666] on input "**********" at bounding box center [952, 670] width 75 height 12
type input "**********"
click at [964, 647] on div "Select date" at bounding box center [975, 649] width 88 height 19
click at [960, 647] on input "**********" at bounding box center [952, 651] width 75 height 12
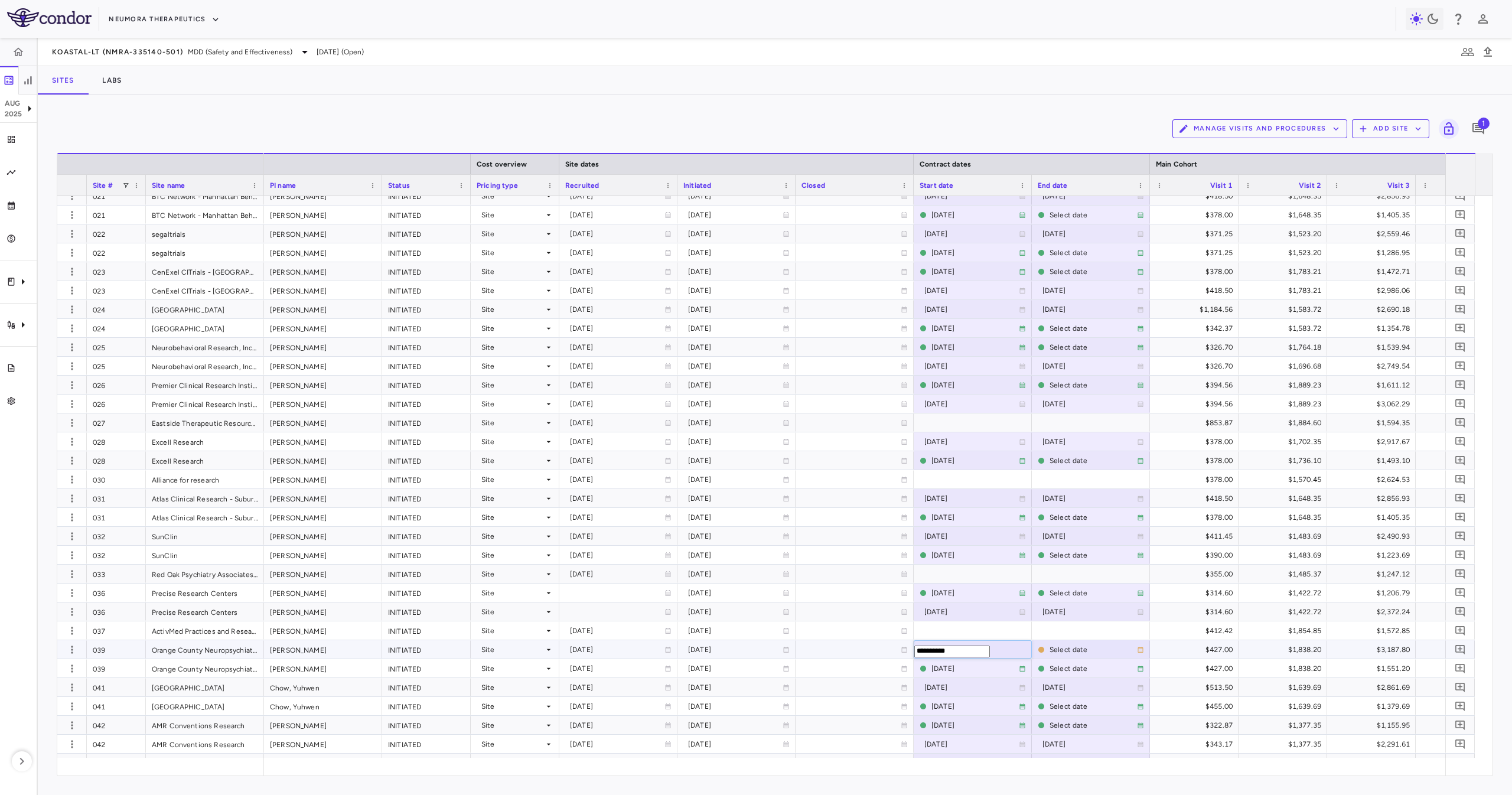
type input "**********"
click at [1057, 667] on div "Select date" at bounding box center [1094, 668] width 88 height 19
click at [1057, 666] on input "**********" at bounding box center [1071, 670] width 75 height 12
type input "**********"
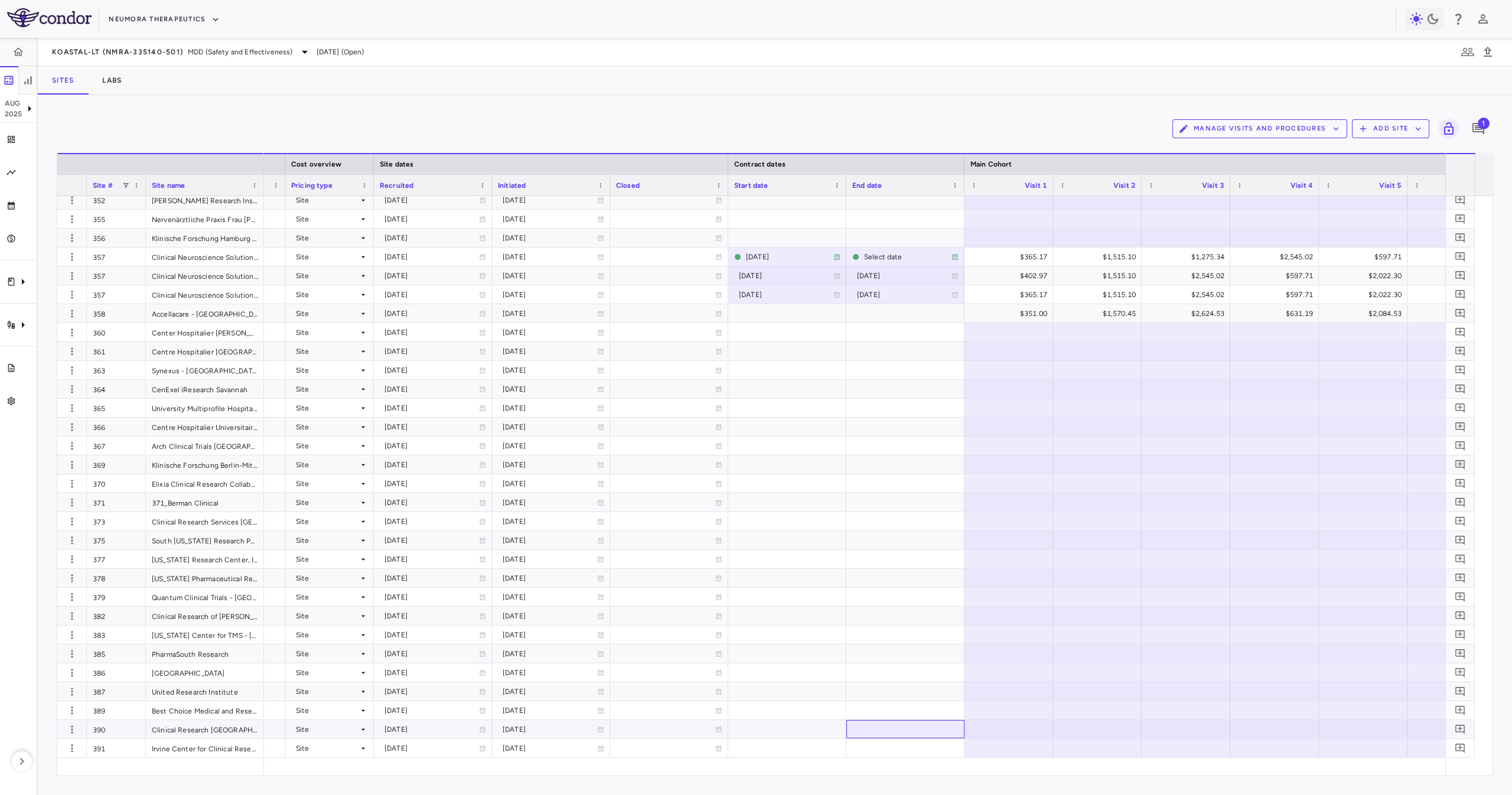
click at [899, 737] on div at bounding box center [906, 729] width 118 height 18
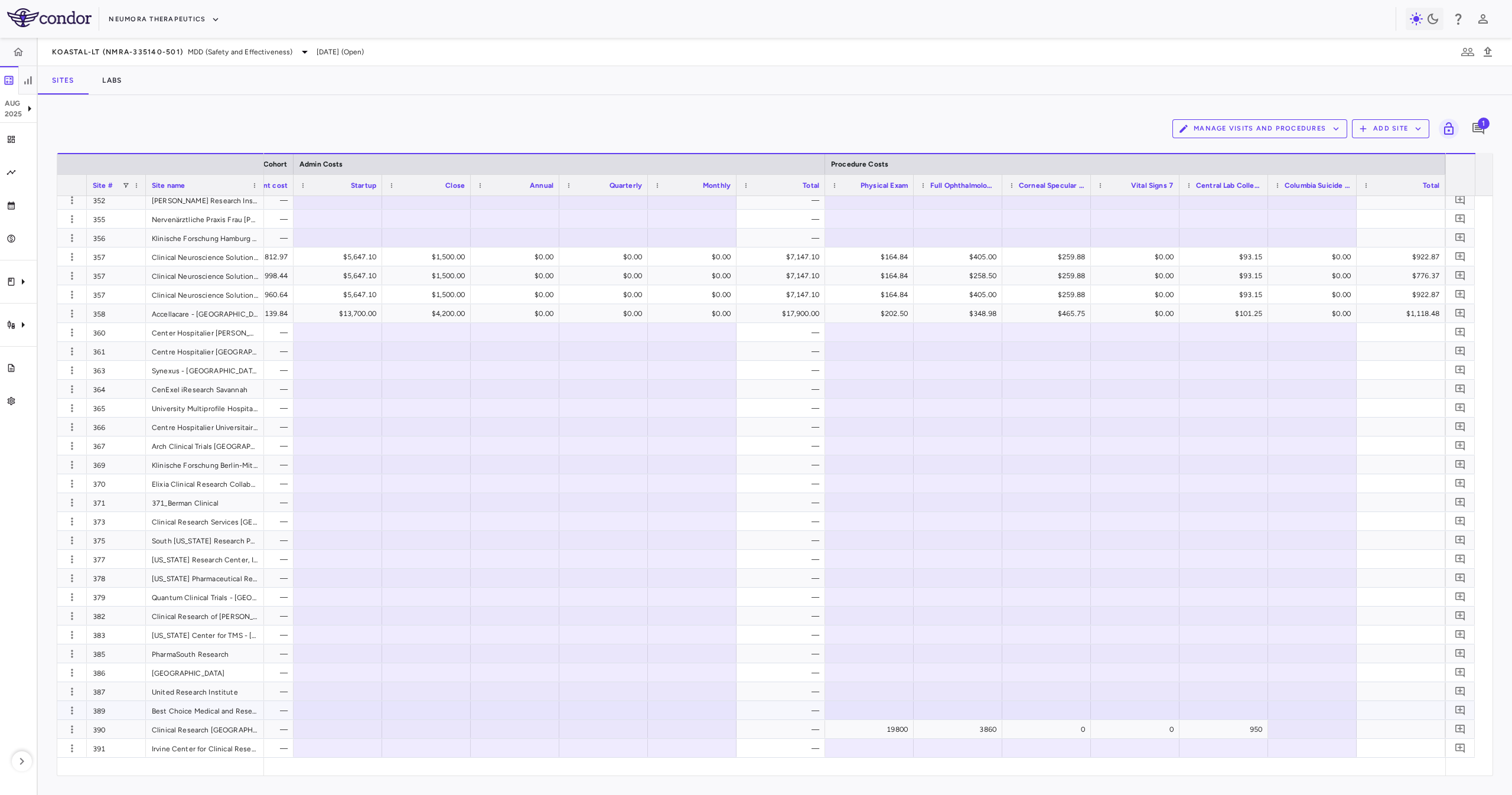
scroll to position [0, 2812]
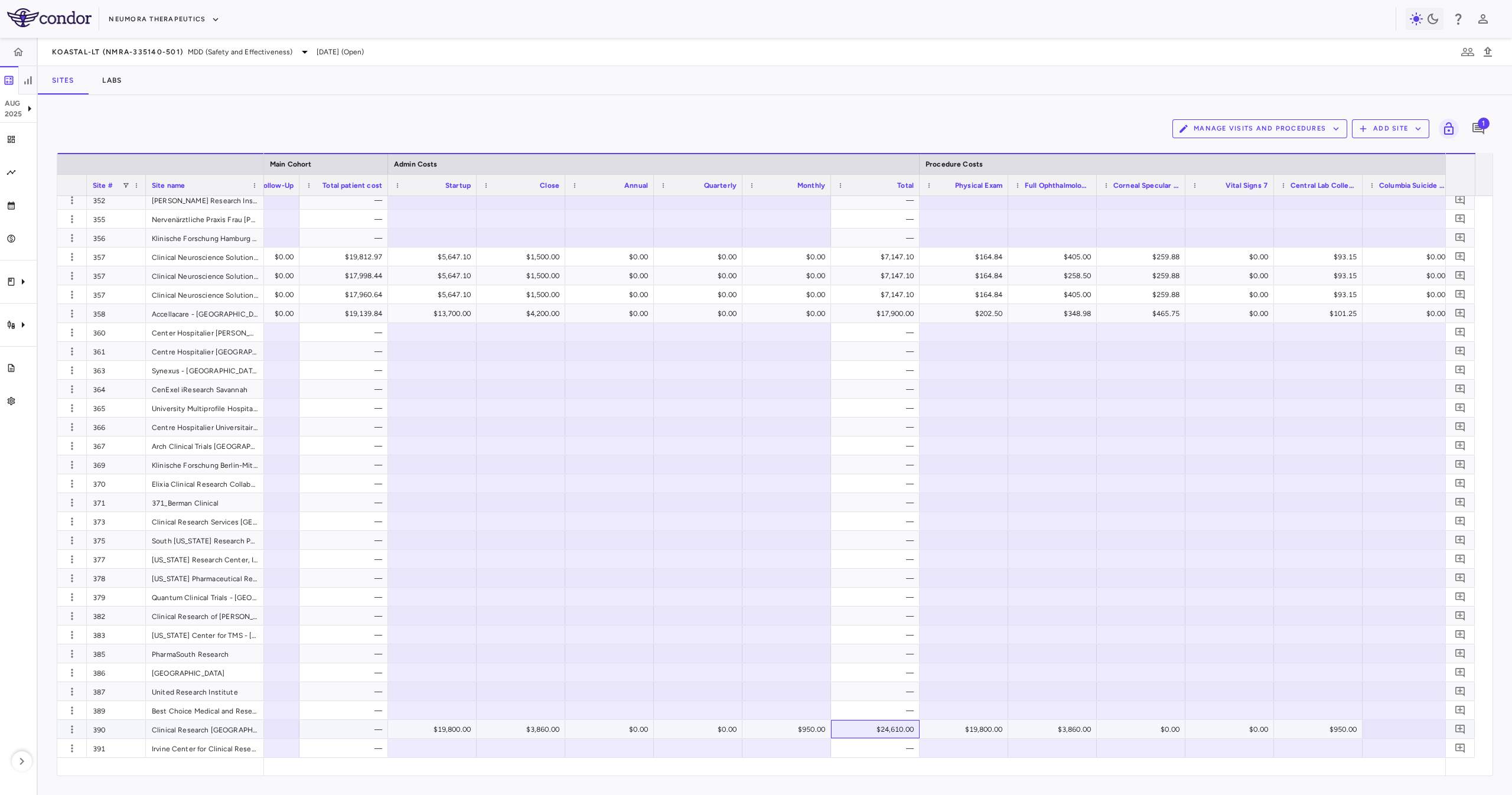
click at [880, 725] on div "$24,610.00" at bounding box center [877, 729] width 72 height 19
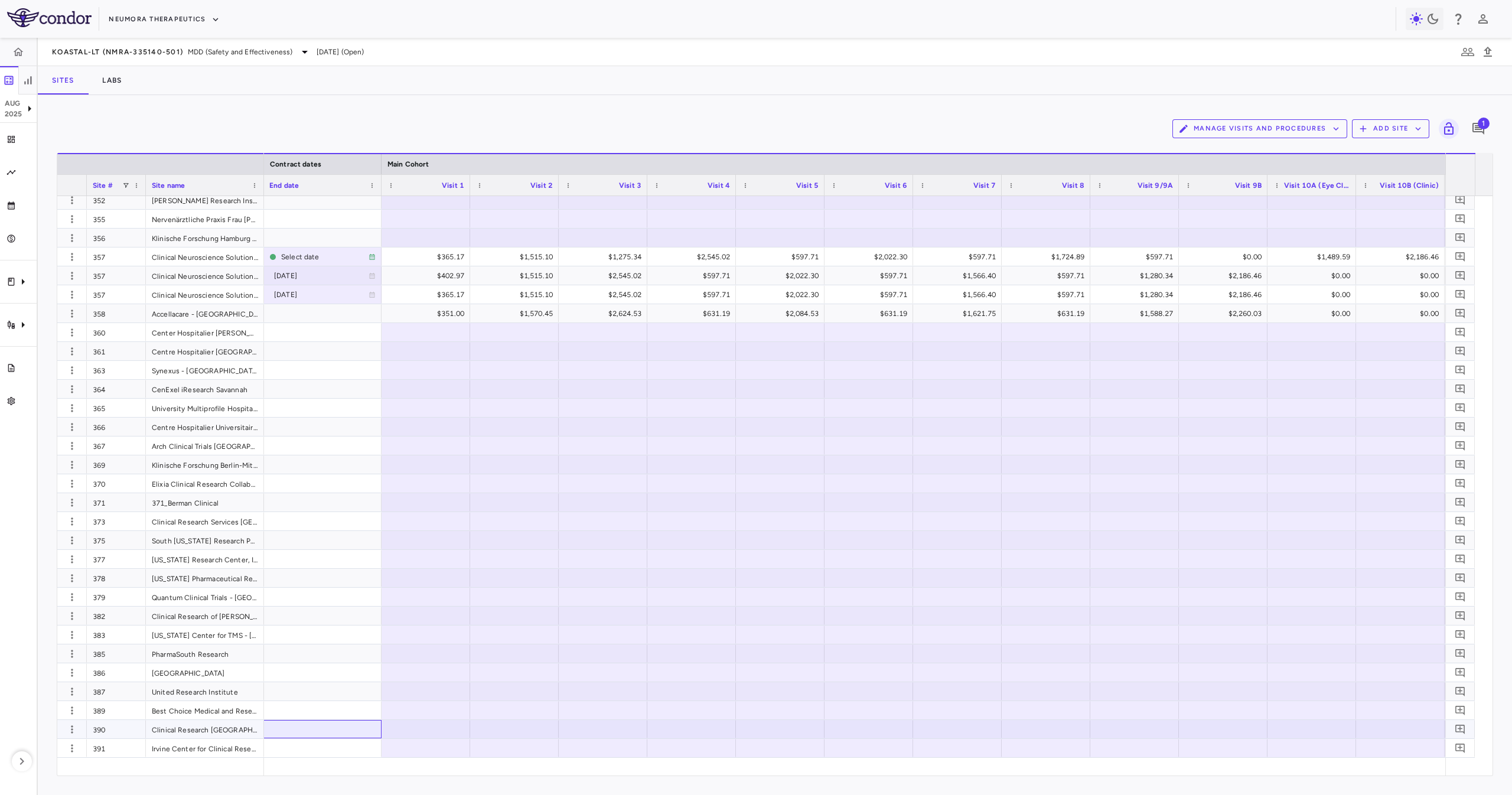
click at [347, 735] on div at bounding box center [322, 729] width 118 height 18
click at [75, 733] on icon "button" at bounding box center [72, 729] width 12 height 12
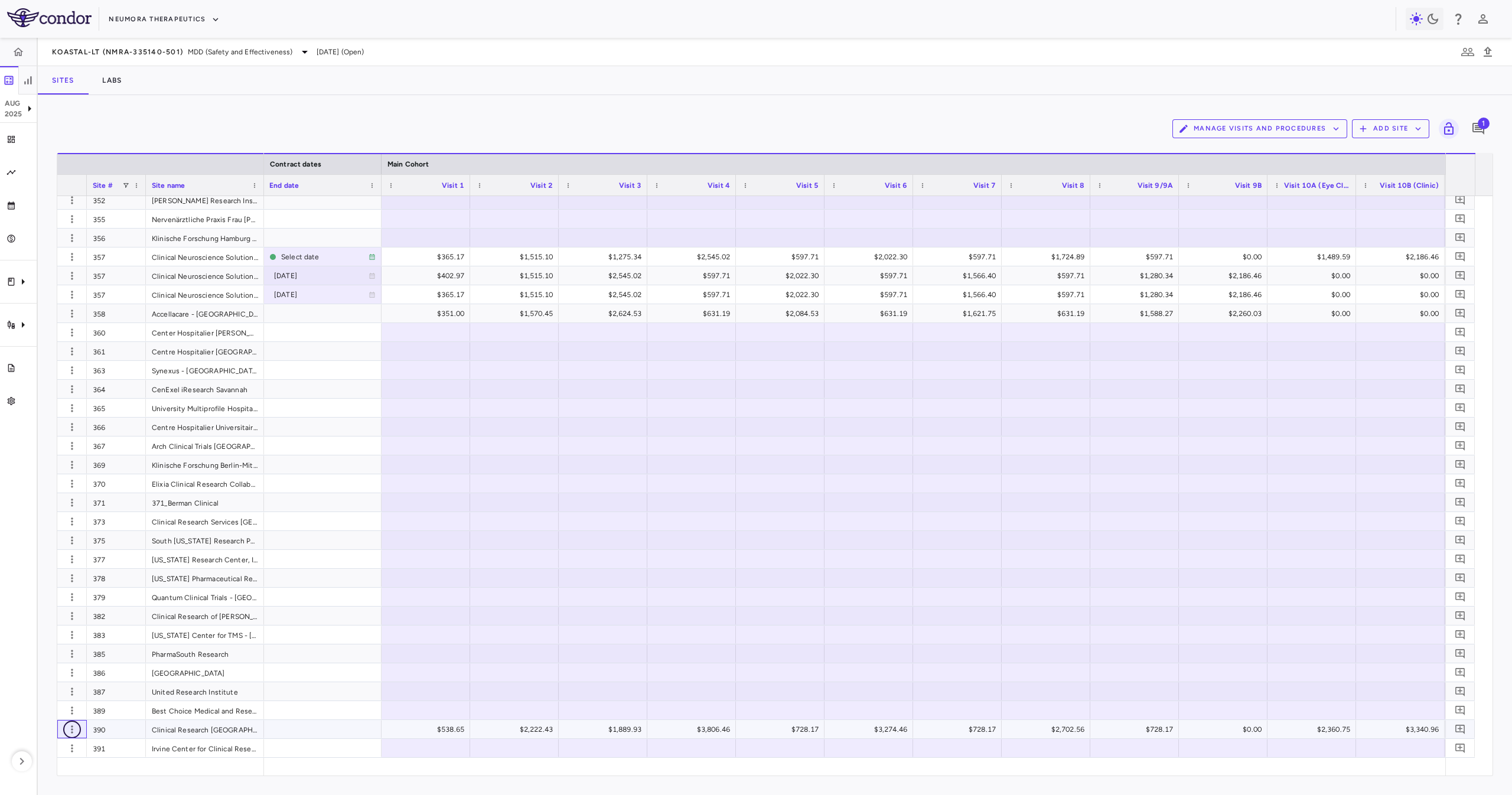
click at [74, 733] on icon "button" at bounding box center [72, 729] width 12 height 12
type input "***"
type input "**********"
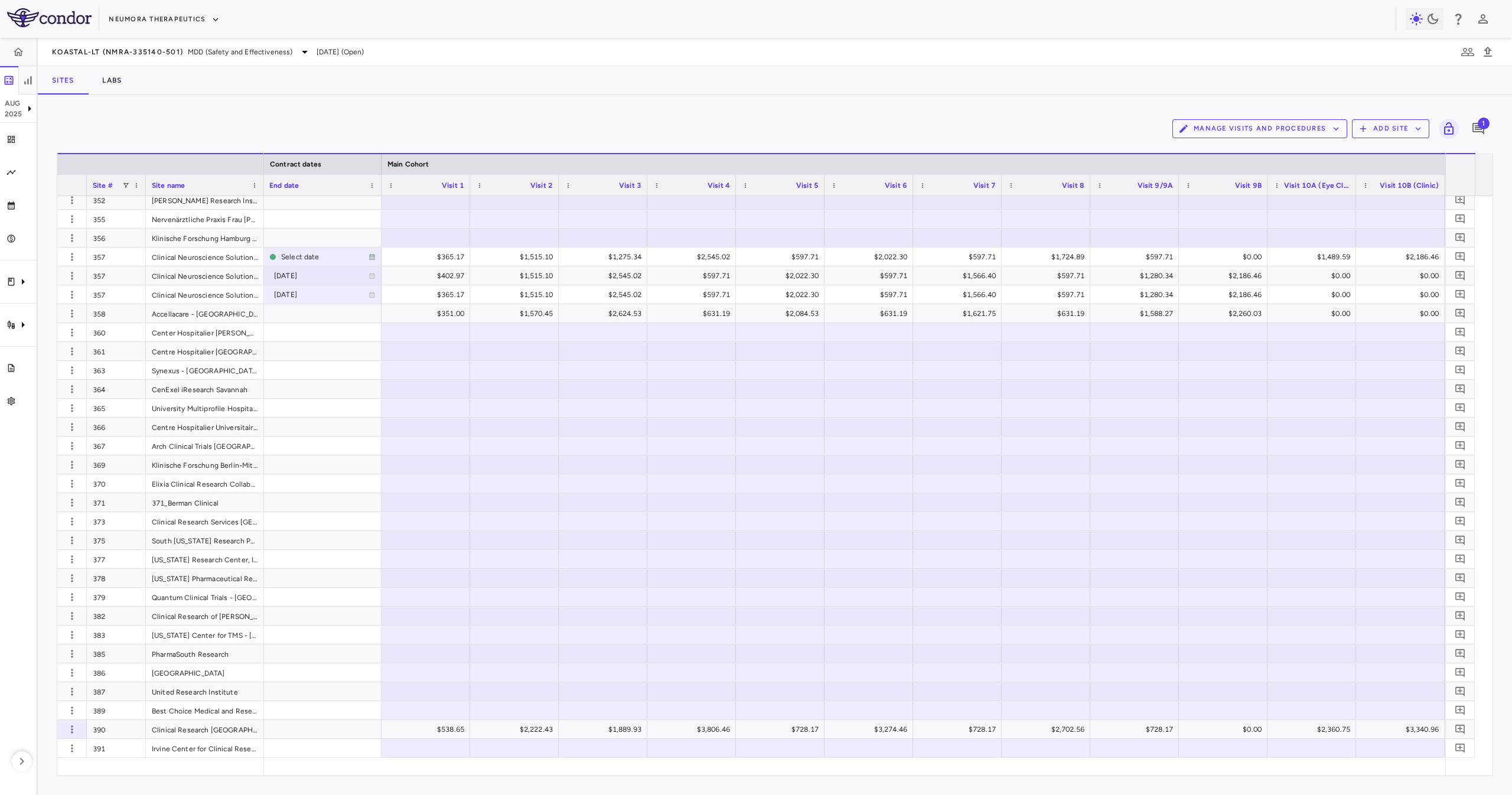
type input "**********"
click at [0, 0] on input "Select file" at bounding box center [0, 0] width 0 height 0
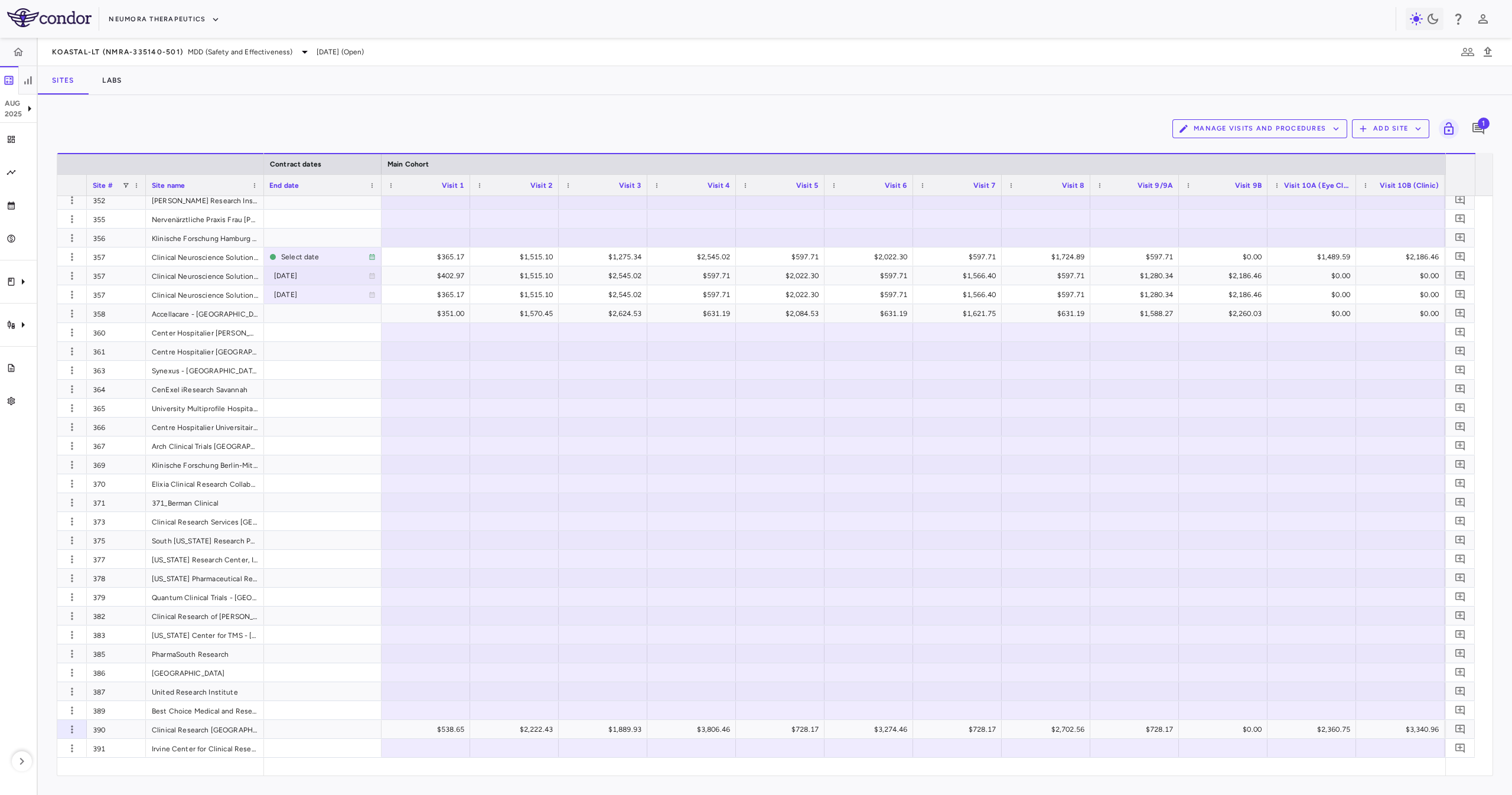
scroll to position [209, 0]
drag, startPoint x: 751, startPoint y: 608, endPoint x: 685, endPoint y: 701, distance: 114.0
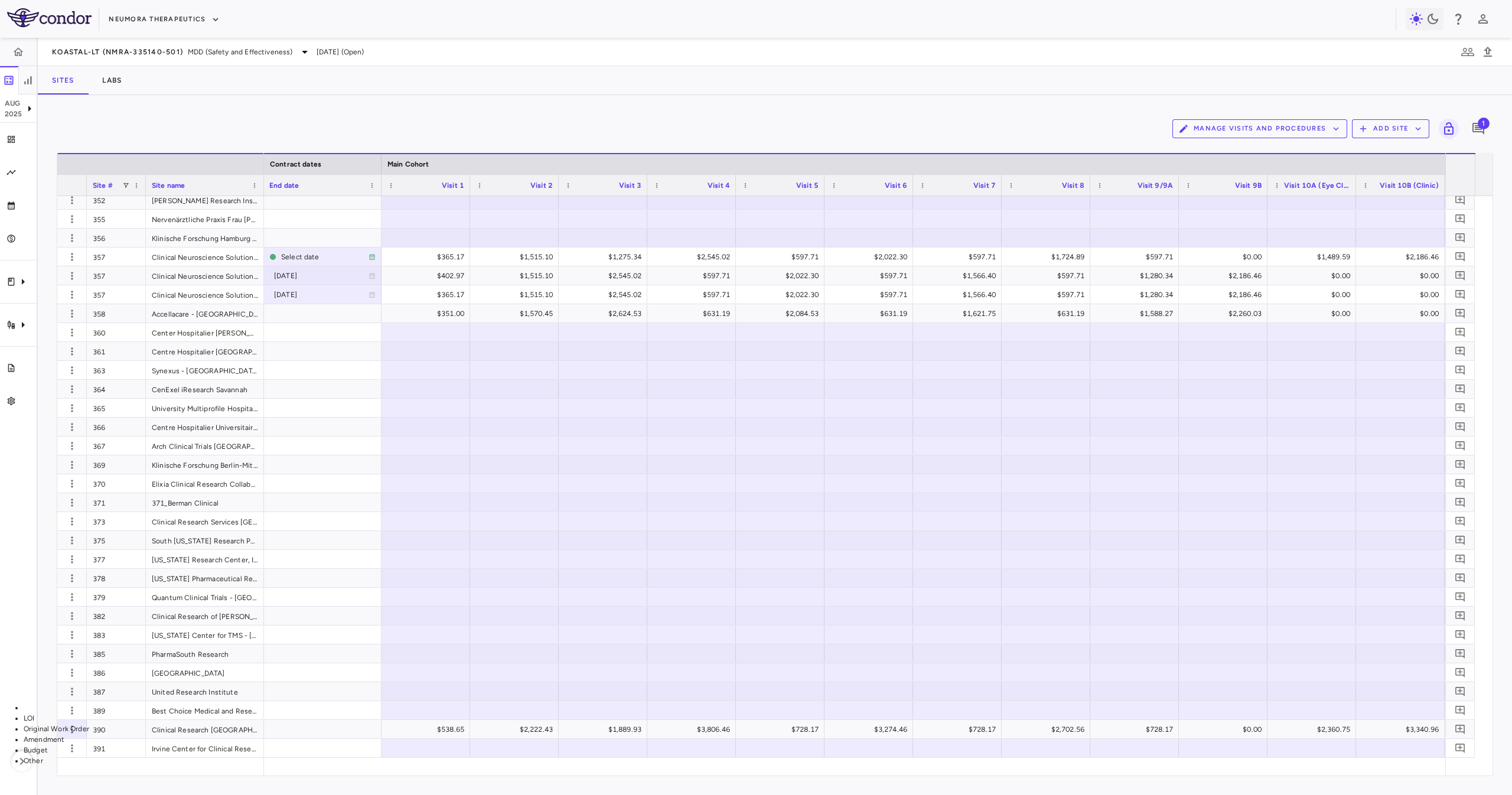
click at [256, 744] on li "Budget" at bounding box center [140, 750] width 232 height 11
click at [256, 755] on li "Other" at bounding box center [140, 761] width 232 height 11
type input "*****"
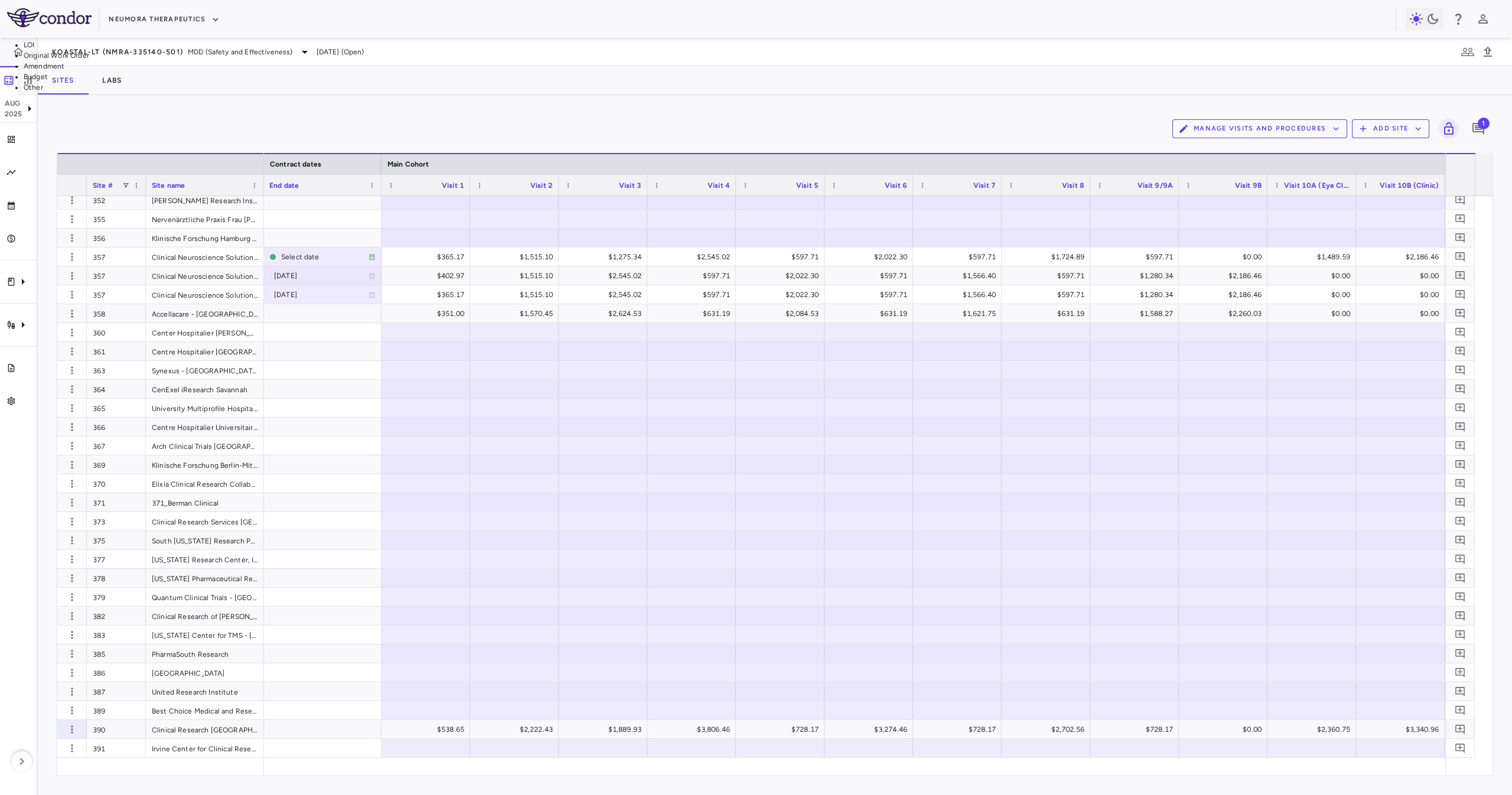
click at [251, 61] on li "Original Work Order" at bounding box center [138, 55] width 227 height 11
type input "**********"
click at [270, 82] on li "Budget" at bounding box center [147, 77] width 246 height 11
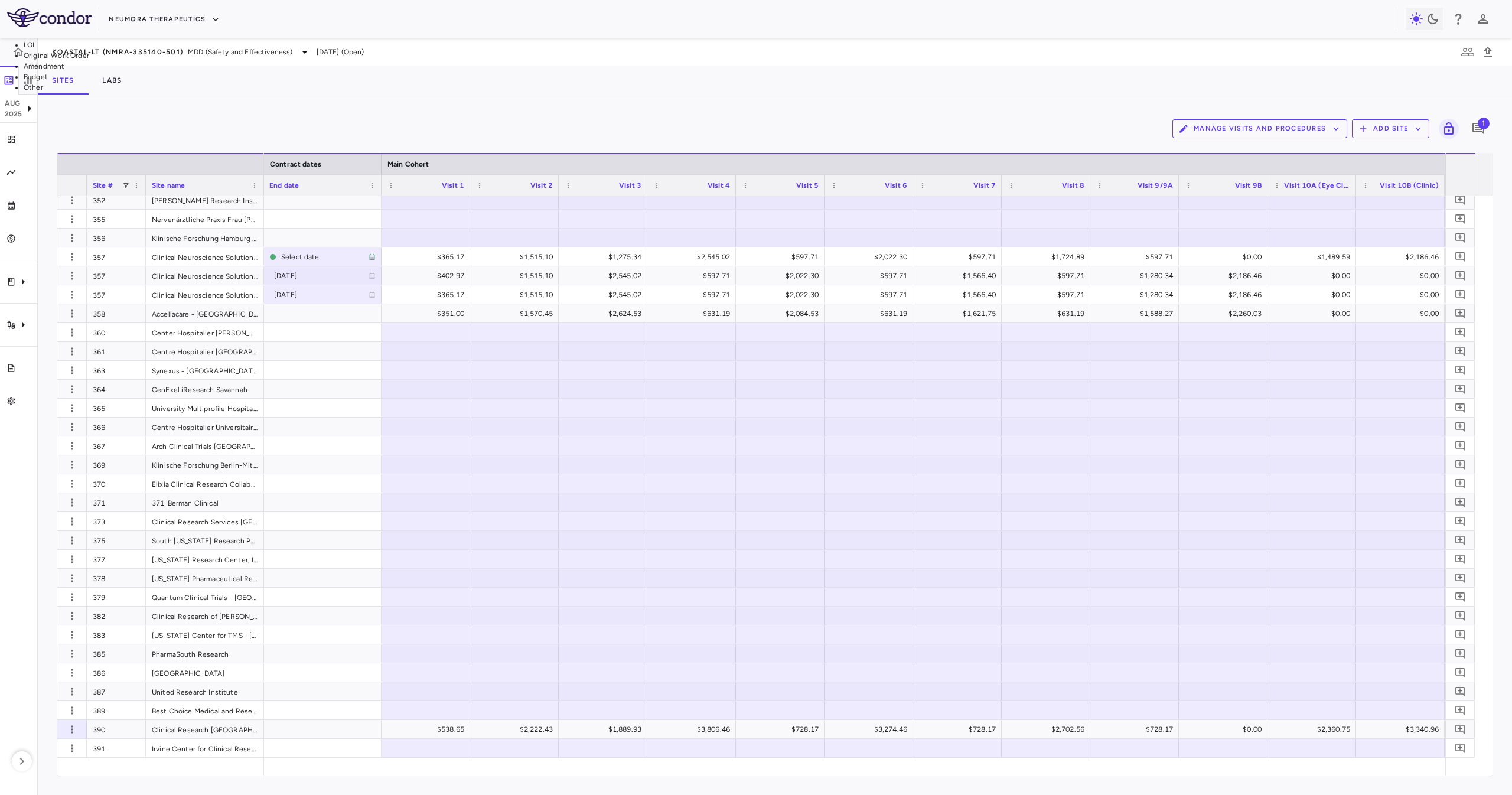
type input "******"
